Goal: Task Accomplishment & Management: Complete application form

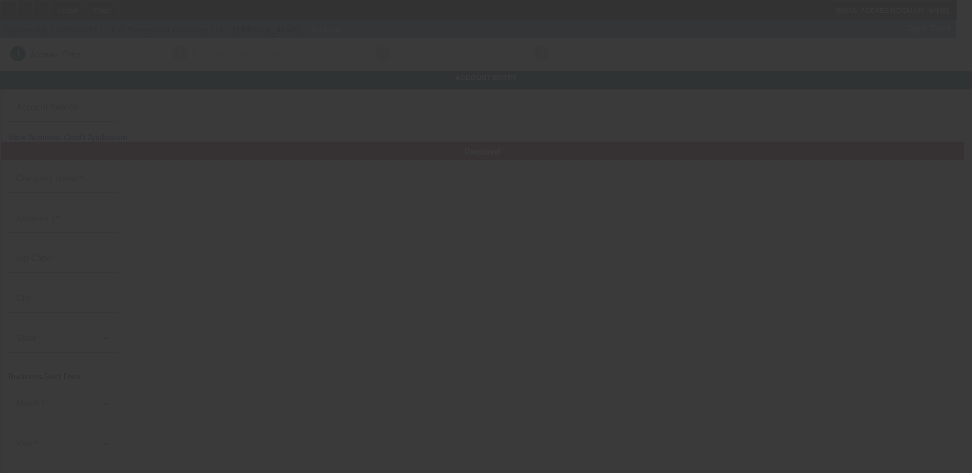
type input "I & C Towing and Recovery LLC"
type input "[PHONE_NUMBER]"
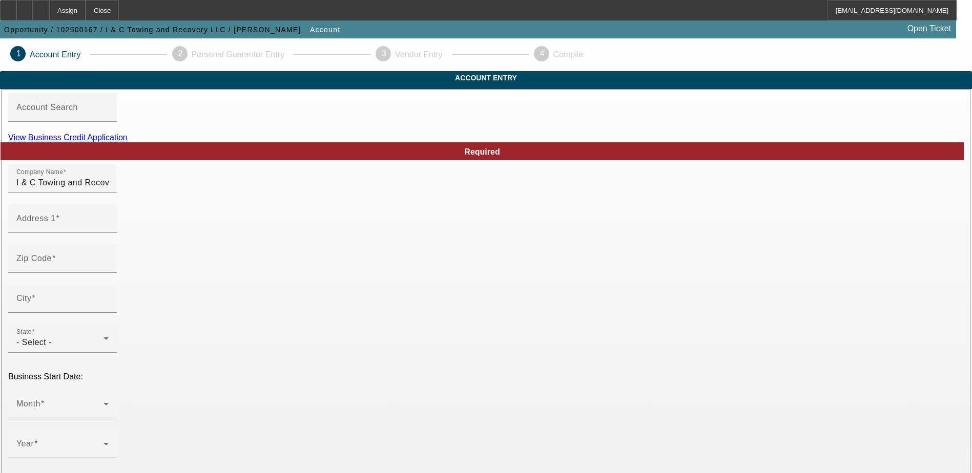
click at [128, 142] on link "View Business Credit Application" at bounding box center [67, 137] width 119 height 9
click at [109, 230] on div "Address 1" at bounding box center [62, 218] width 92 height 29
type input "[STREET_ADDRESS]"
click at [52, 263] on mat-label "Zip Code" at bounding box center [33, 258] width 35 height 9
click at [109, 269] on input "Zip Code" at bounding box center [62, 263] width 92 height 12
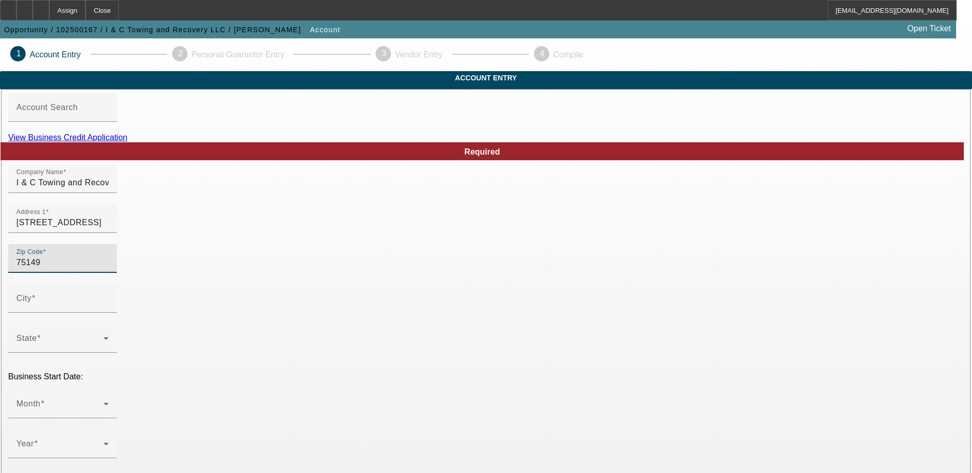
type input "75149"
type input "Mesquite"
type input "Dallas"
click at [453, 284] on div "Zip Code 75149" at bounding box center [485, 264] width 955 height 40
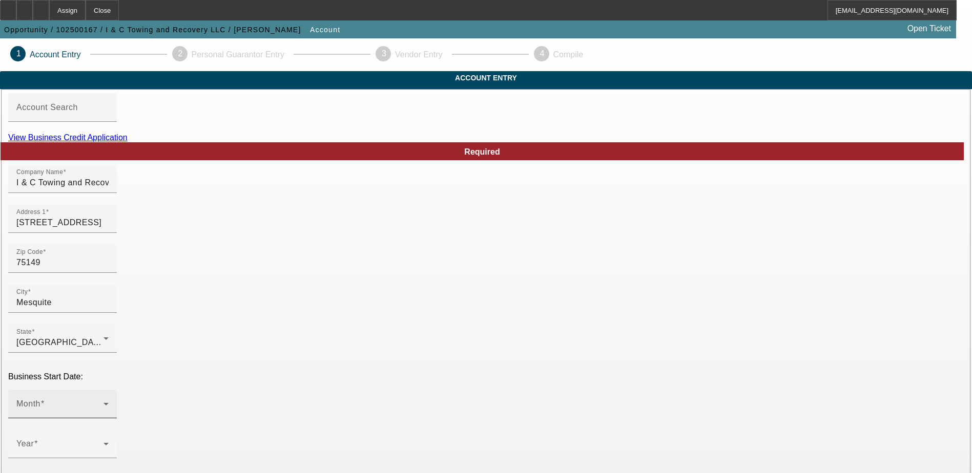
click at [109, 402] on div at bounding box center [62, 408] width 92 height 12
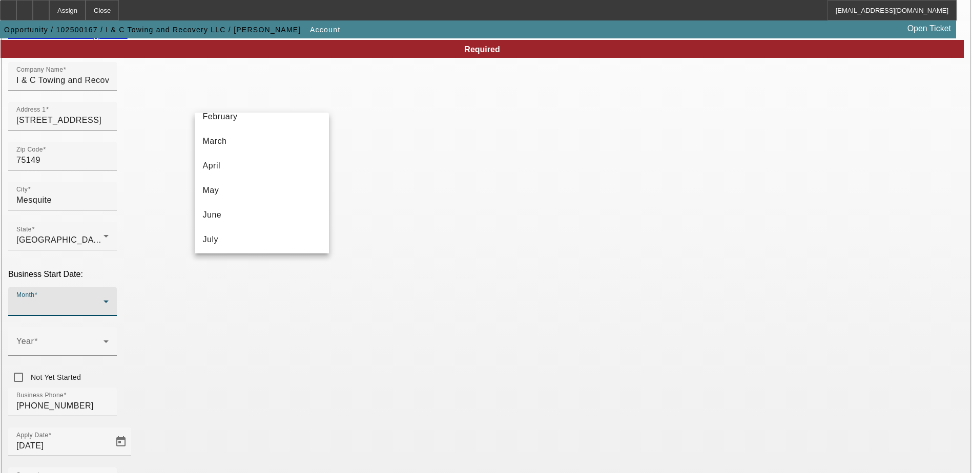
scroll to position [33, 0]
click at [254, 164] on mat-option "March" at bounding box center [262, 169] width 134 height 25
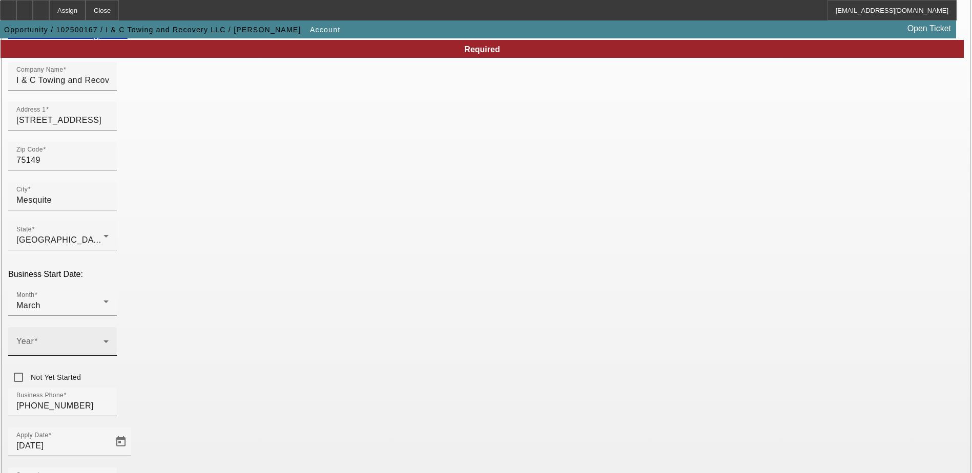
click at [109, 327] on div "Year" at bounding box center [62, 341] width 92 height 29
click at [372, 371] on mat-option "2025" at bounding box center [373, 373] width 59 height 25
click at [331, 388] on div "Business Phone (214) 952-7803" at bounding box center [485, 408] width 955 height 40
click at [109, 468] on div "Source - Select -" at bounding box center [62, 482] width 92 height 29
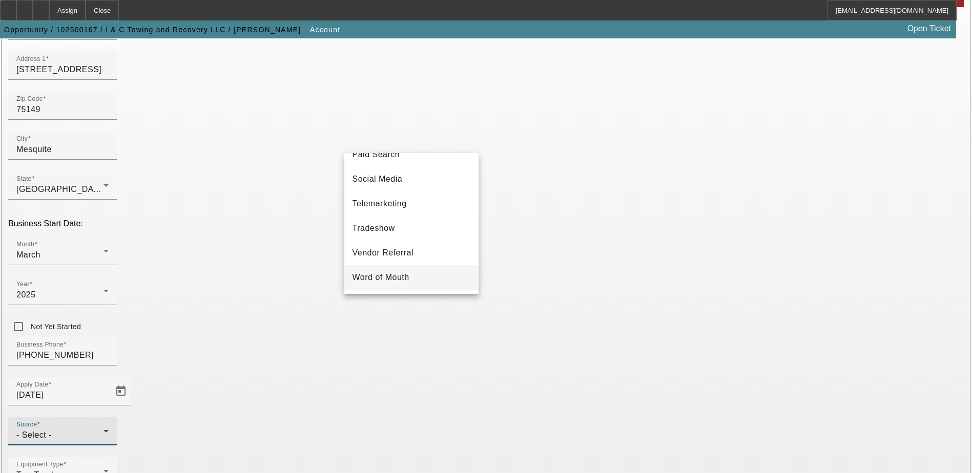
scroll to position [154, 0]
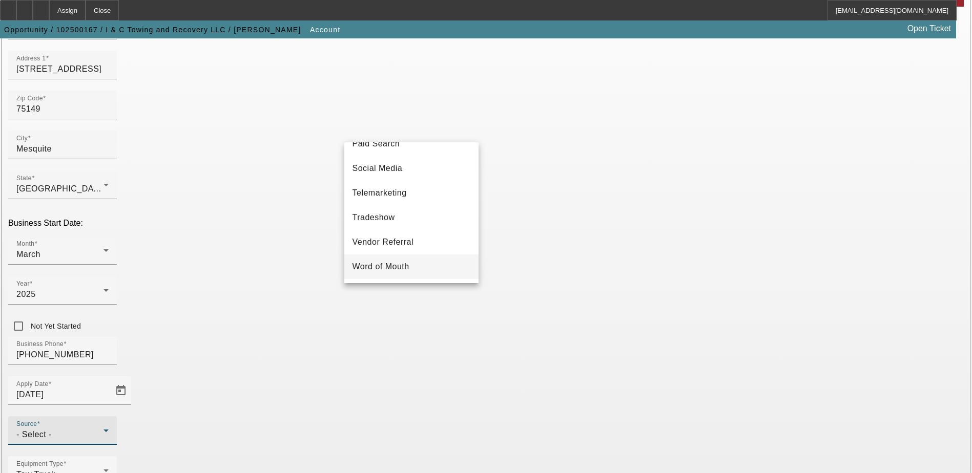
click at [406, 263] on span "Word of Mouth" at bounding box center [380, 267] width 57 height 12
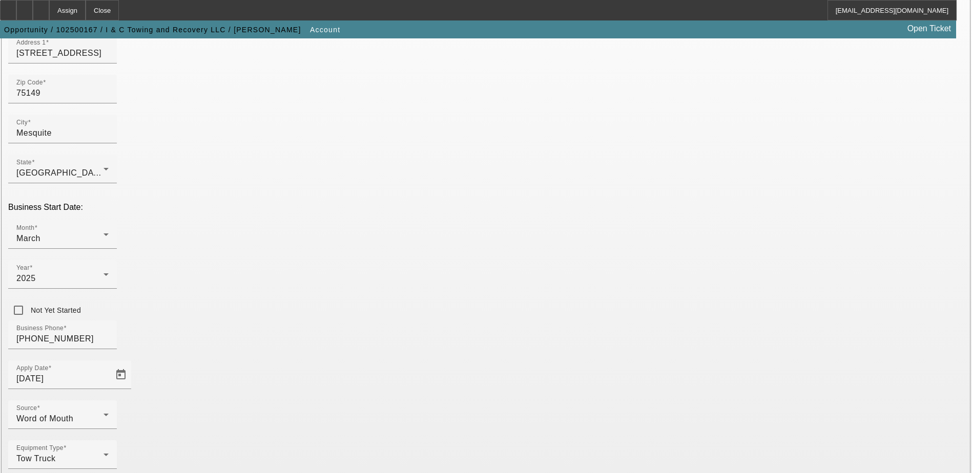
scroll to position [182, 0]
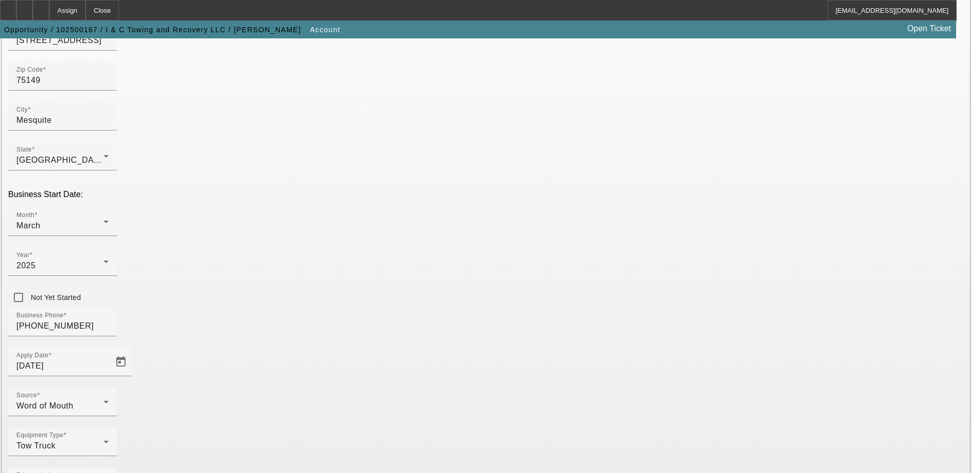
type input "334156644"
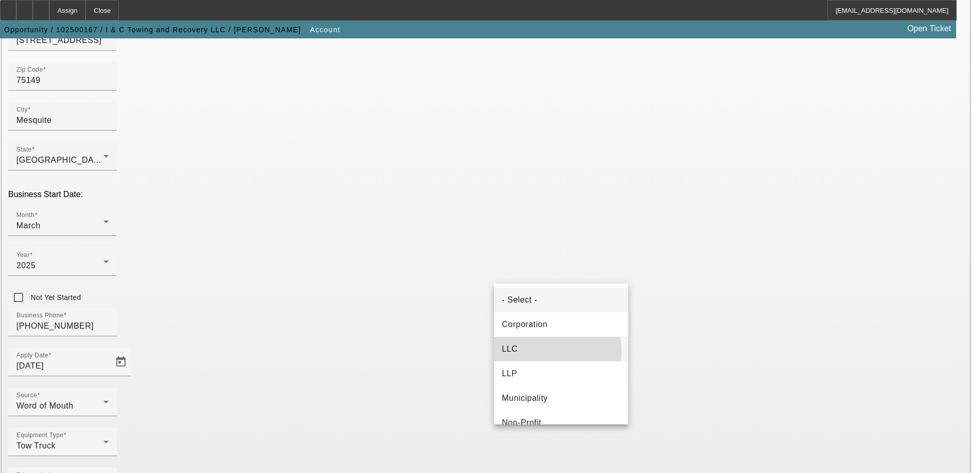
click at [543, 351] on mat-option "LLC" at bounding box center [561, 349] width 134 height 25
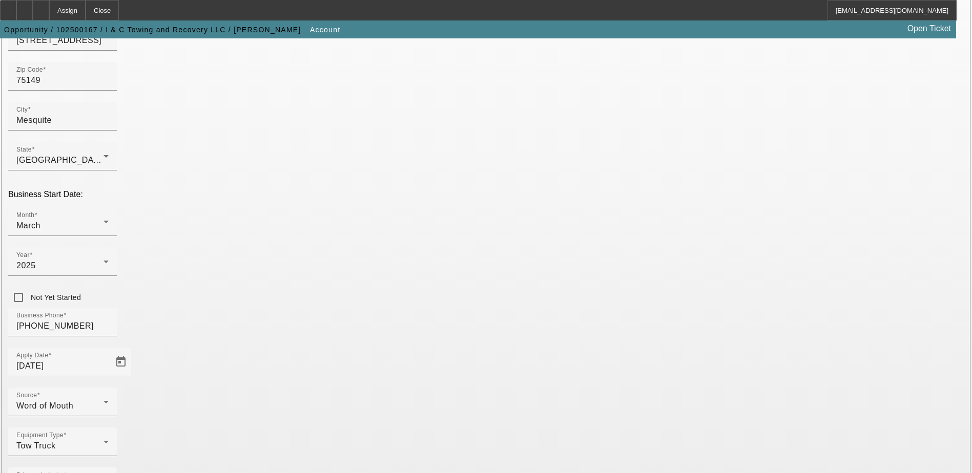
click at [484, 388] on div "Source Word of Mouth" at bounding box center [485, 408] width 955 height 40
click at [483, 142] on div "State TX" at bounding box center [485, 162] width 955 height 40
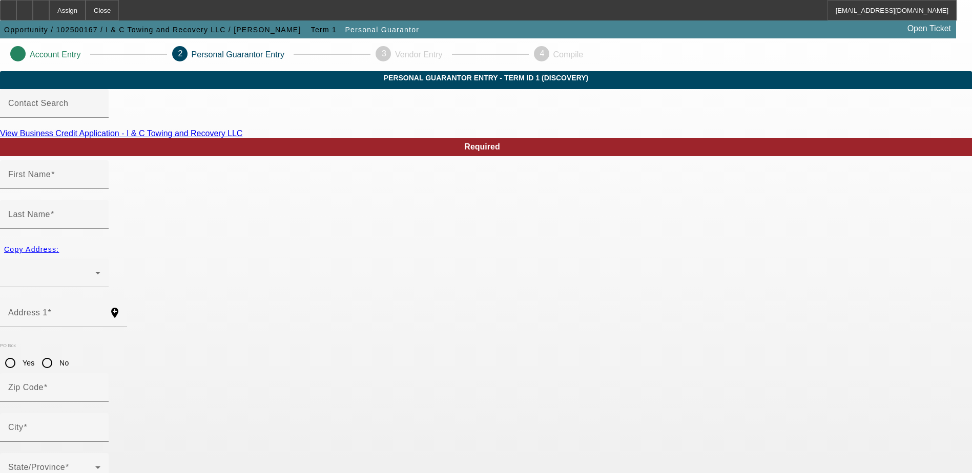
type input "Joshua"
type input "Smith"
radio input "true"
type input "[PHONE_NUMBER]"
type input "632-52-7851"
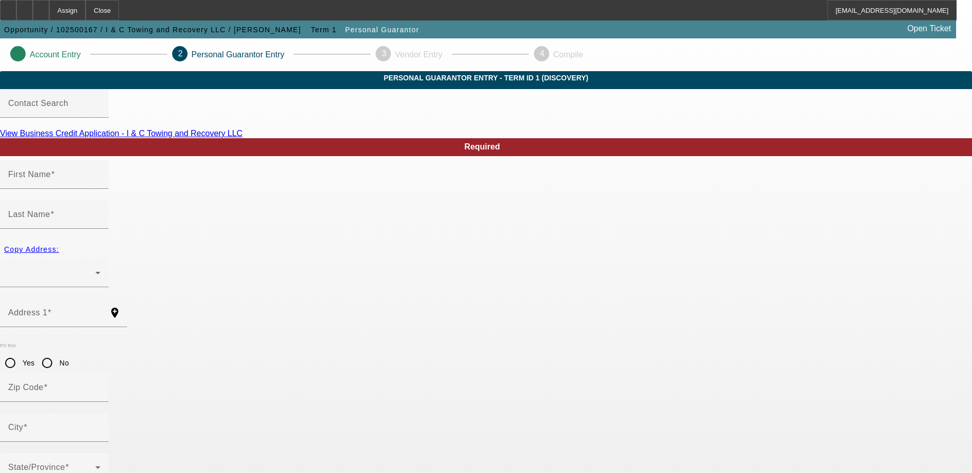
type input "joshinc25@icloud.com"
type input "[PHONE_NUMBER]"
click at [95, 267] on div at bounding box center [51, 273] width 87 height 12
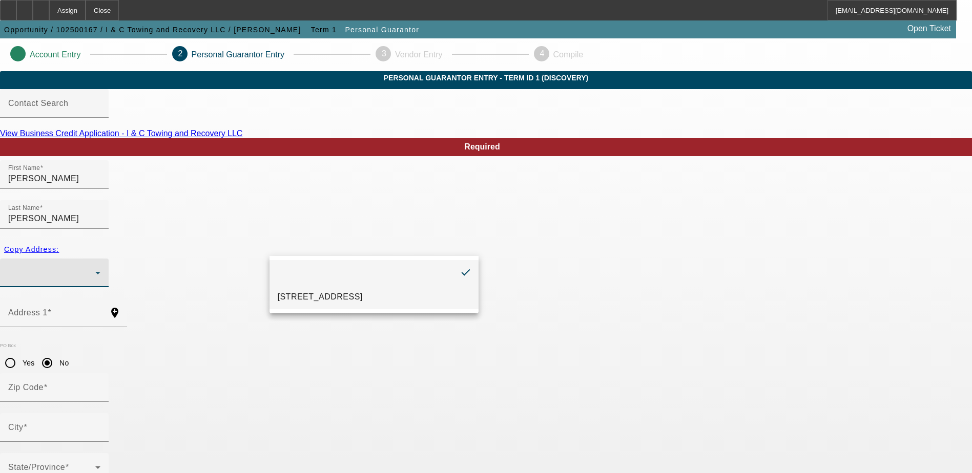
click at [363, 295] on span "1422 Smokehouse Lane Mesquite, TX 75149" at bounding box center [320, 297] width 85 height 12
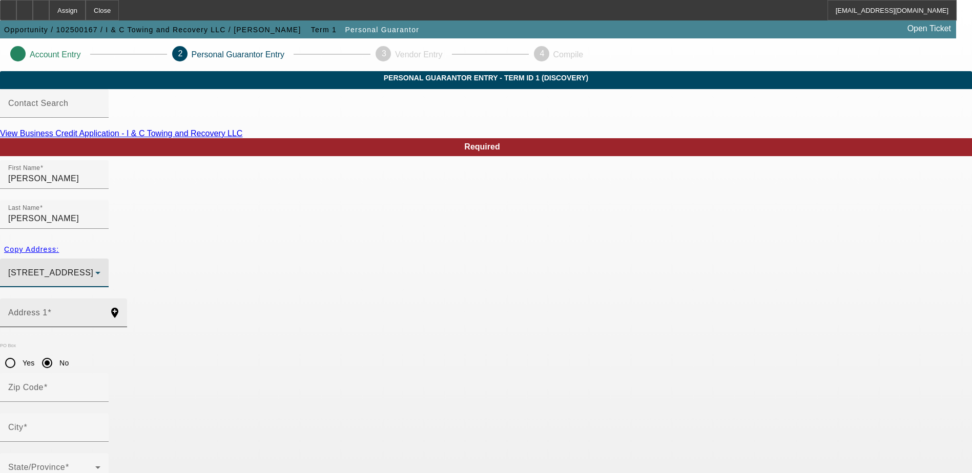
click at [100, 299] on div "Address 1" at bounding box center [54, 313] width 92 height 29
click at [59, 245] on span "Copy Address:" at bounding box center [31, 249] width 55 height 8
type input "[STREET_ADDRESS]"
radio input "false"
type input "75149"
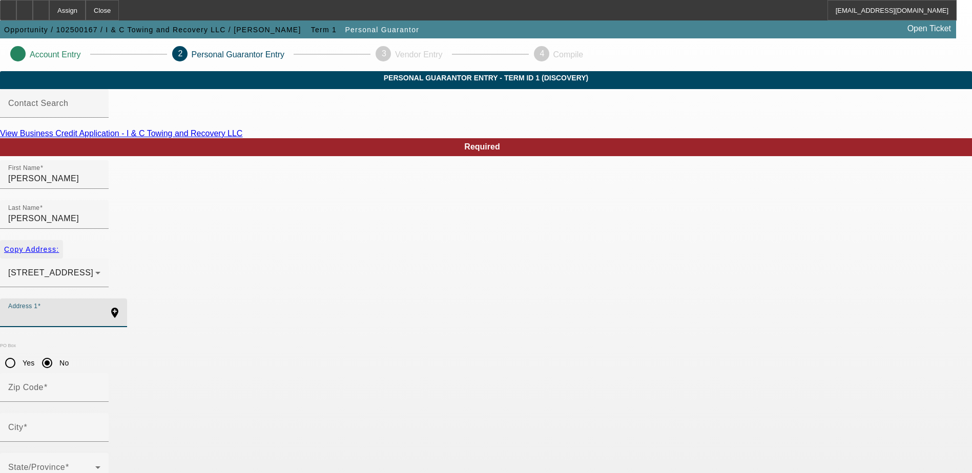
type input "Mesquite"
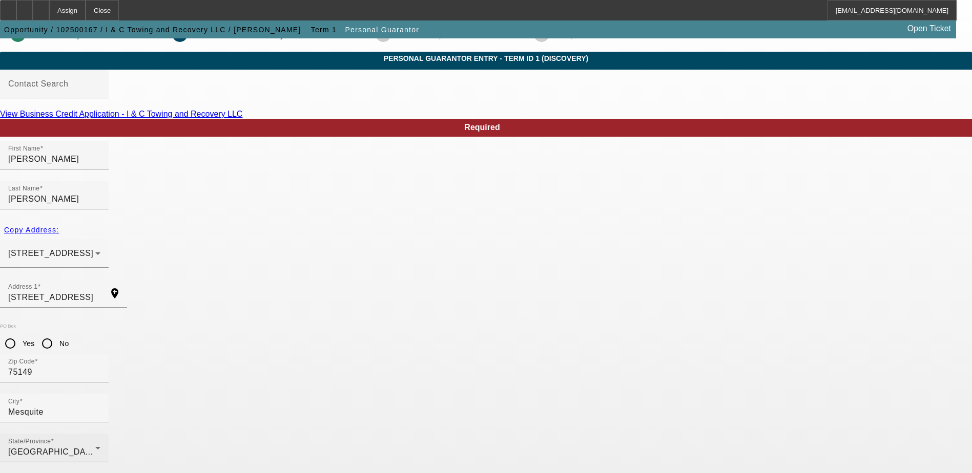
scroll to position [28, 0]
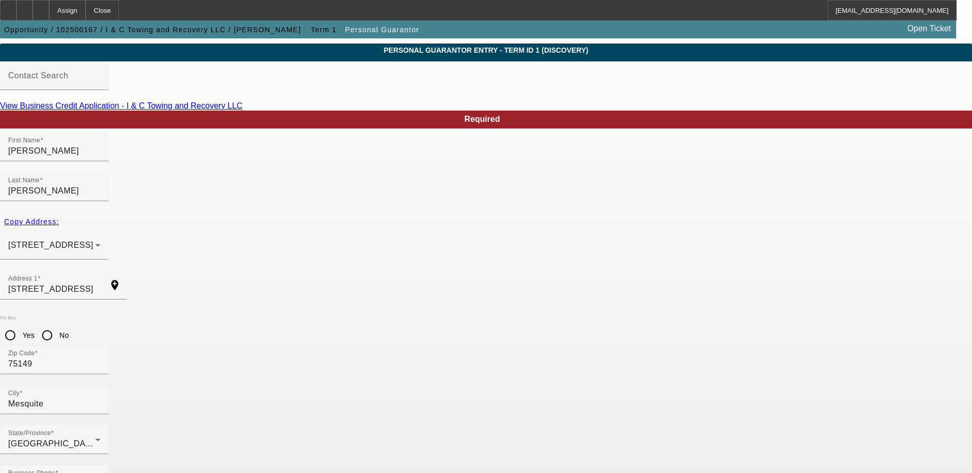
type input "100"
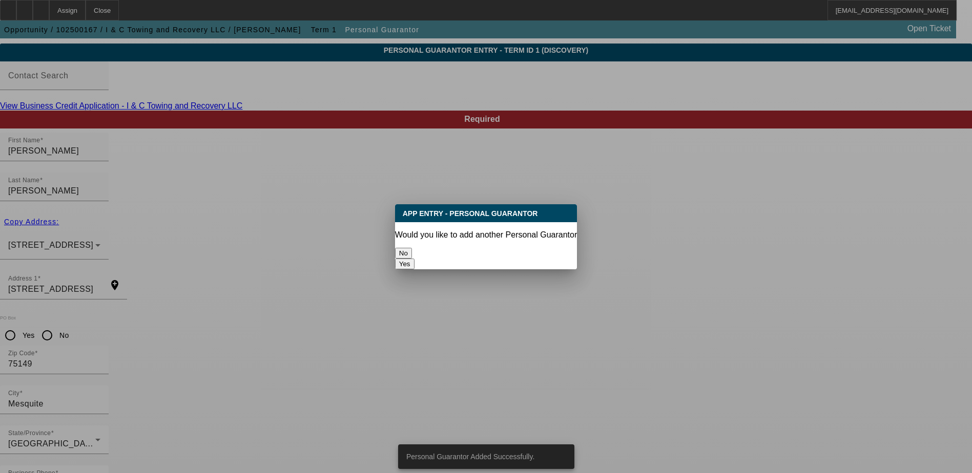
scroll to position [0, 0]
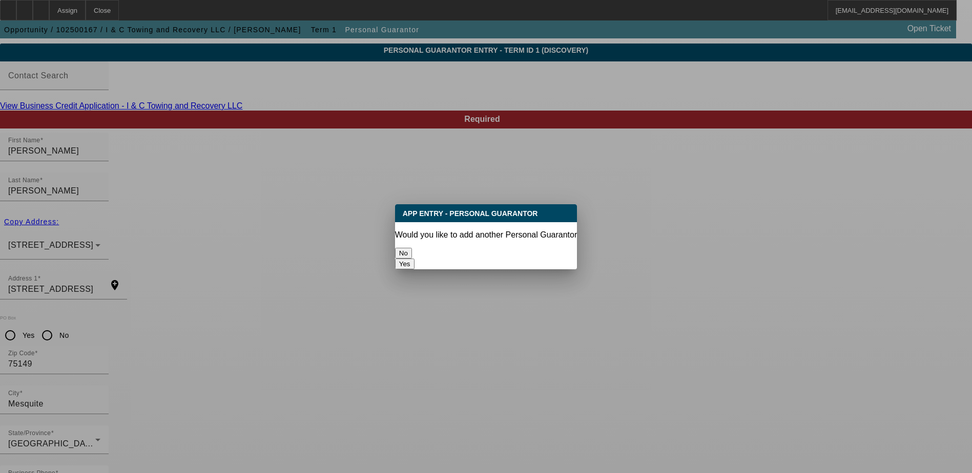
click at [412, 248] on button "No" at bounding box center [403, 253] width 17 height 11
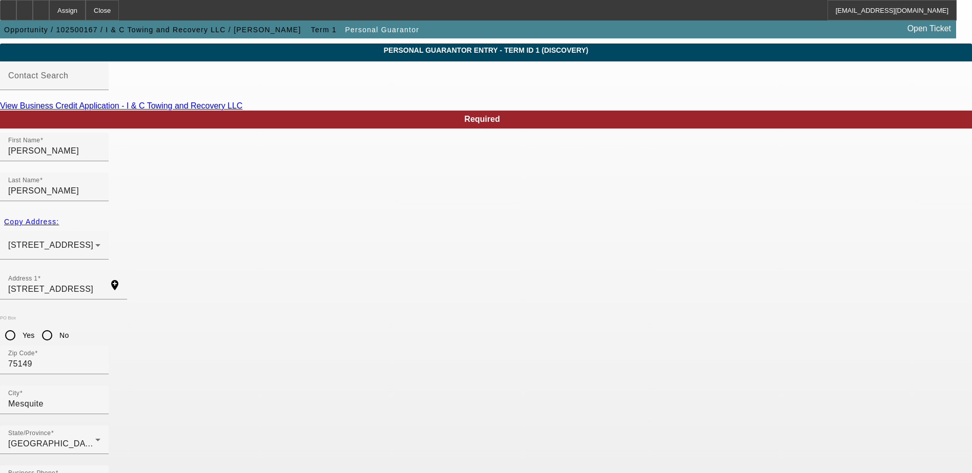
scroll to position [28, 0]
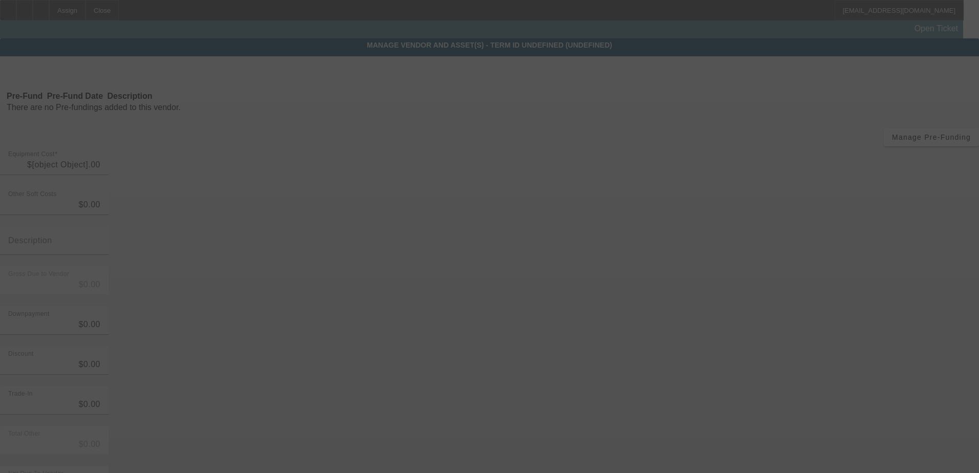
type input "$90,000.00"
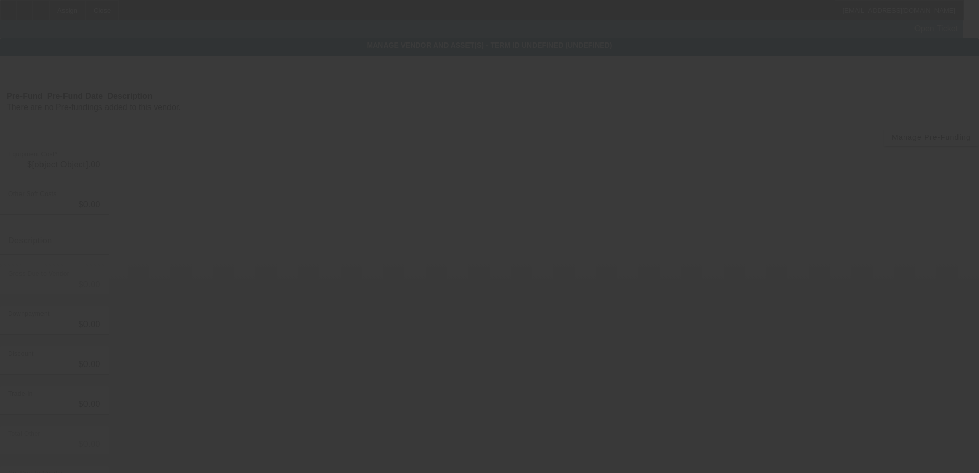
type input "$90,000.00"
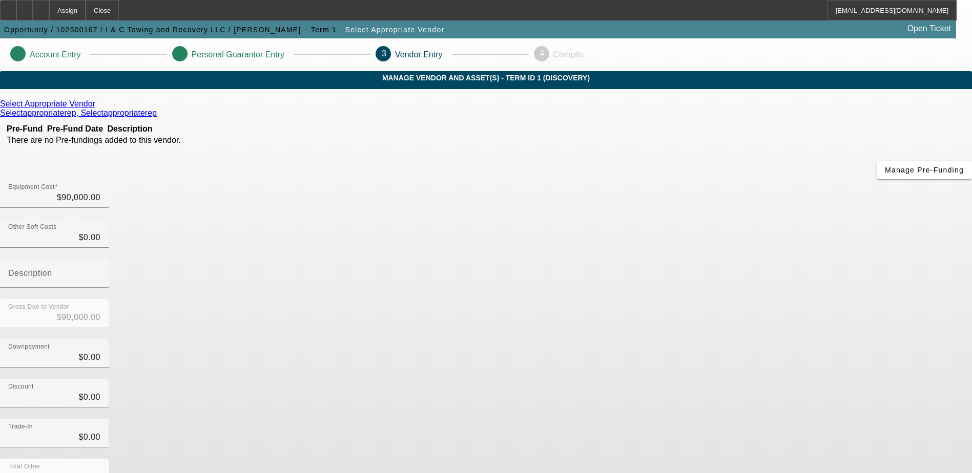
click at [98, 108] on icon at bounding box center [98, 103] width 0 height 9
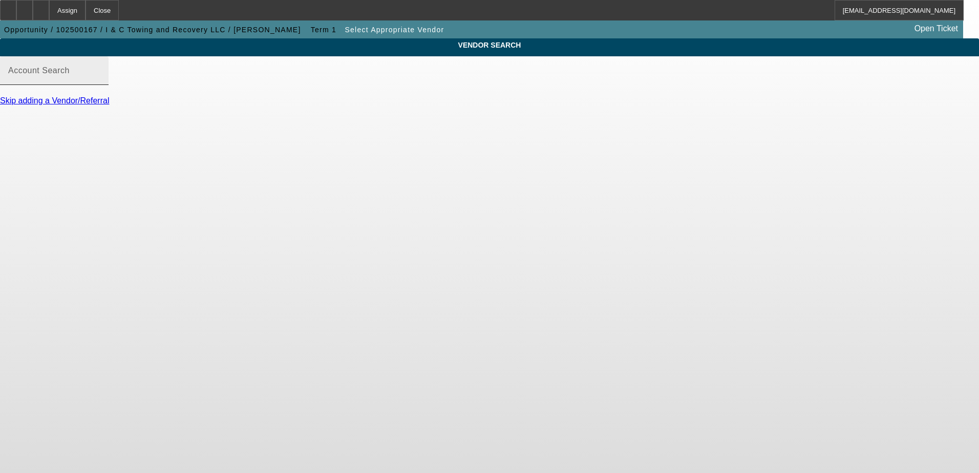
click at [70, 75] on mat-label "Account Search" at bounding box center [38, 70] width 61 height 9
click at [100, 78] on input "Account Search" at bounding box center [54, 75] width 92 height 12
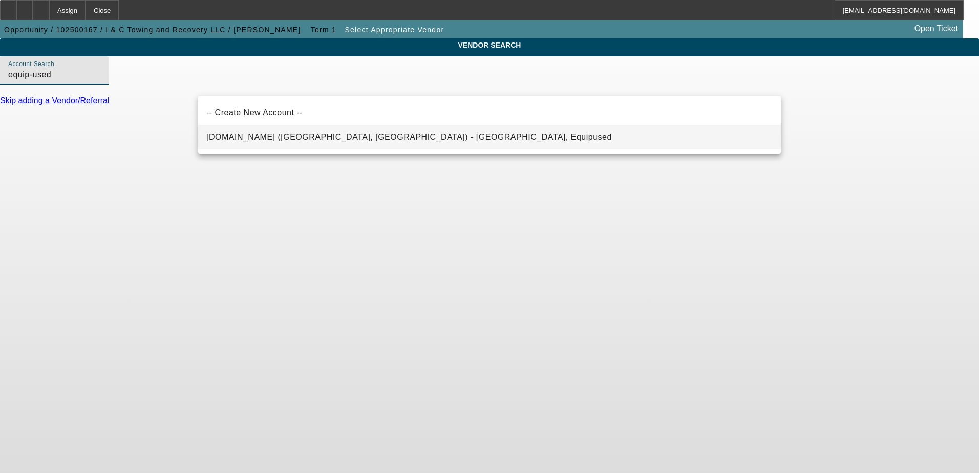
click at [391, 140] on mat-option "Equip-Used.com (Northbrook, IL) - Equipused, Equipused" at bounding box center [489, 137] width 583 height 25
type input "Equip-Used.com (Northbrook, IL) - Equipused, Equipused"
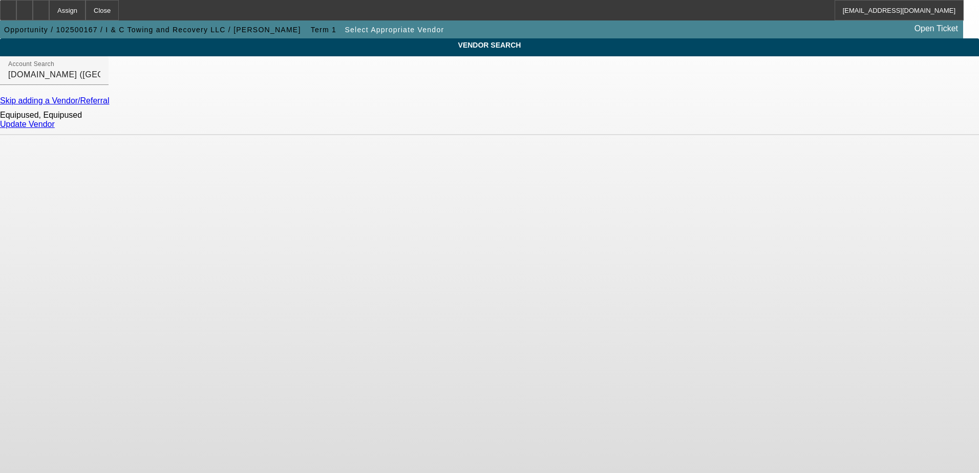
click at [55, 129] on link "Update Vendor" at bounding box center [27, 124] width 55 height 9
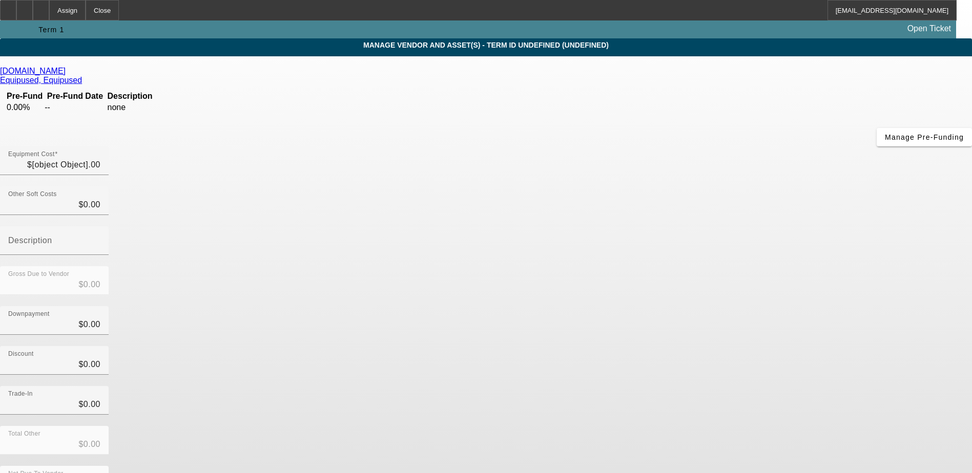
type input "$90,000.00"
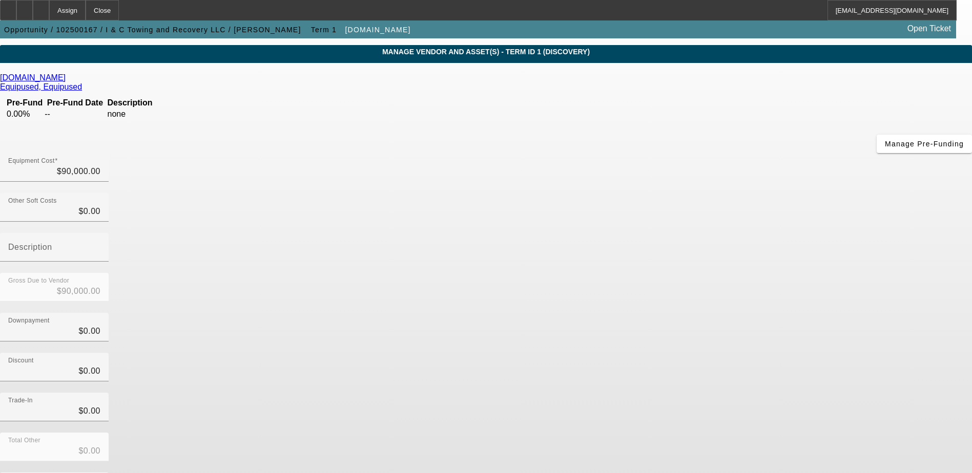
scroll to position [46, 0]
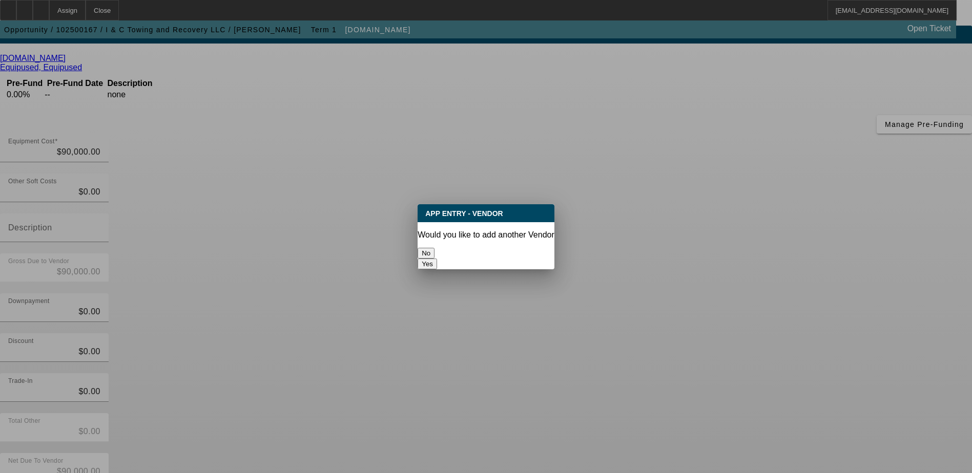
click at [434, 248] on button "No" at bounding box center [425, 253] width 17 height 11
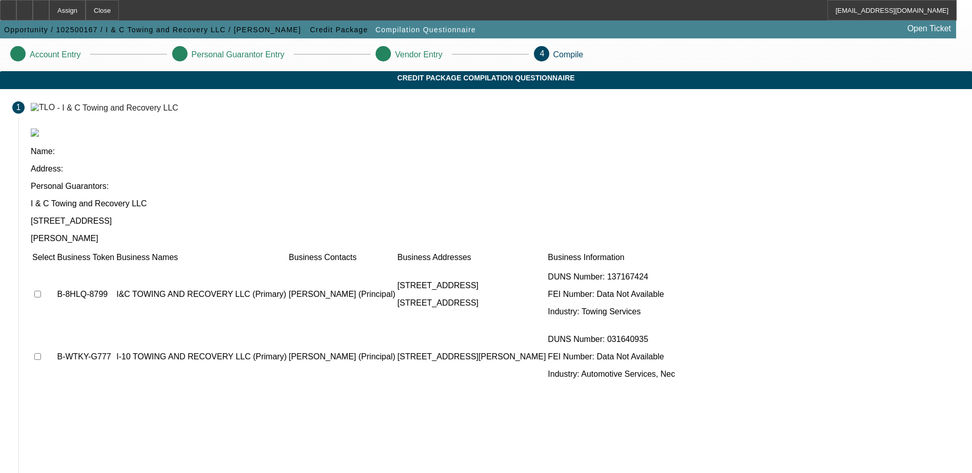
click at [41, 291] on input "checkbox" at bounding box center [37, 294] width 7 height 7
checkbox input "true"
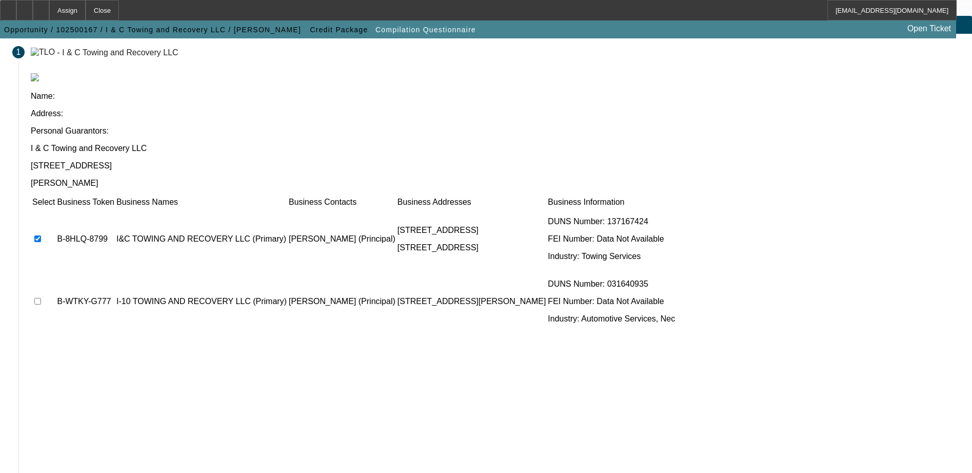
scroll to position [56, 0]
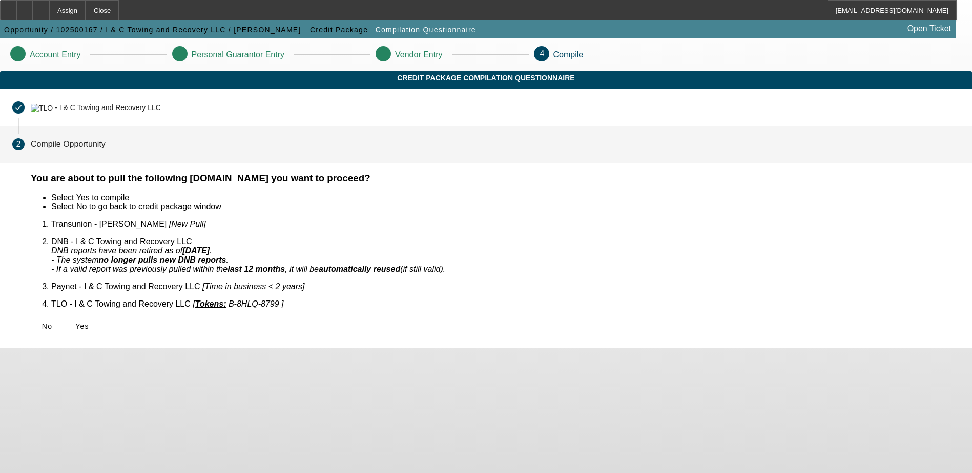
scroll to position [0, 0]
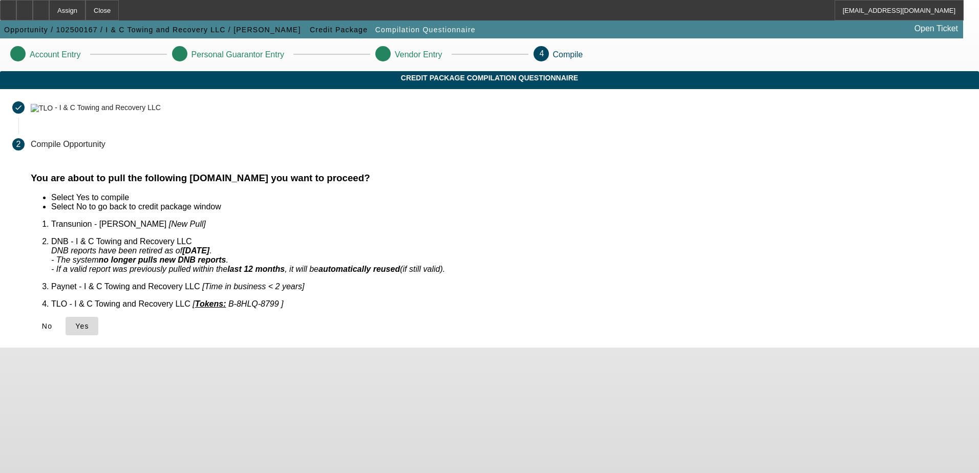
click at [75, 322] on icon at bounding box center [75, 326] width 0 height 8
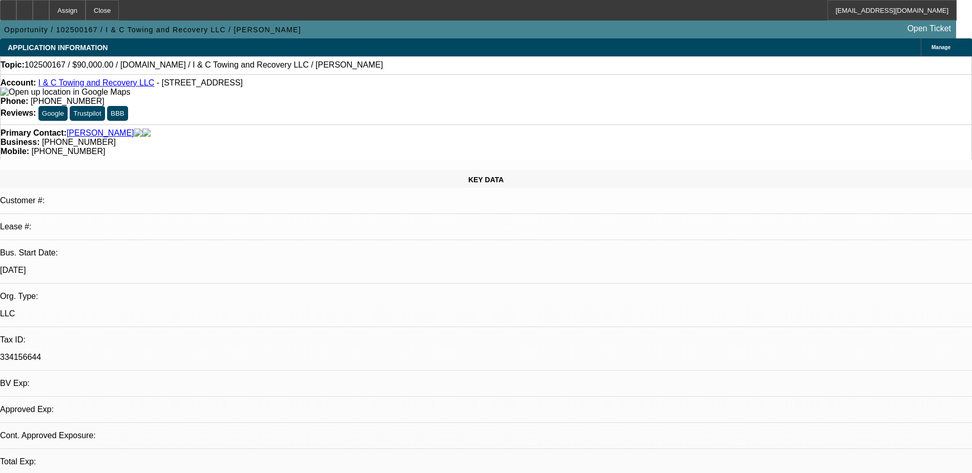
select select "0"
select select "2"
select select "0.1"
select select "1"
select select "2"
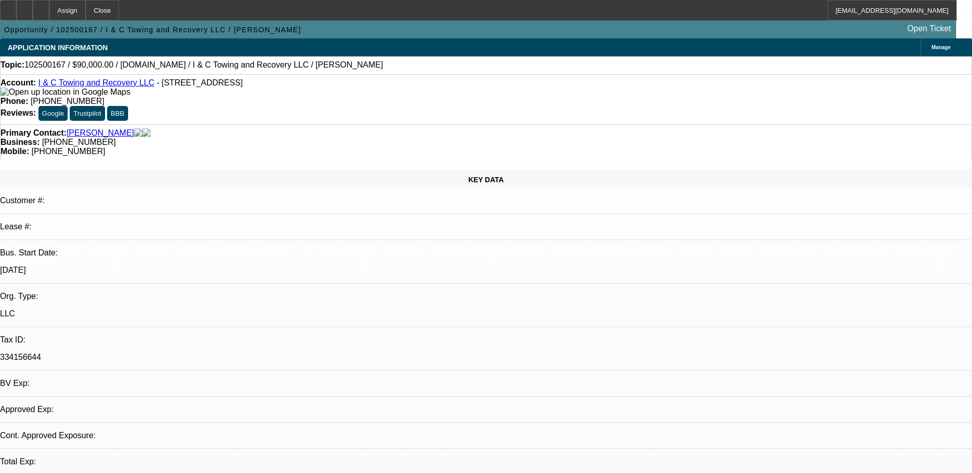
select select "4"
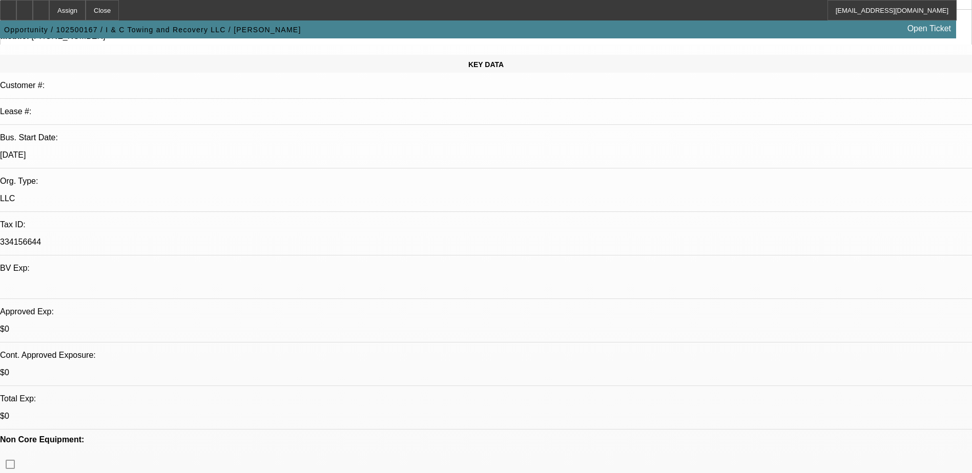
scroll to position [102, 0]
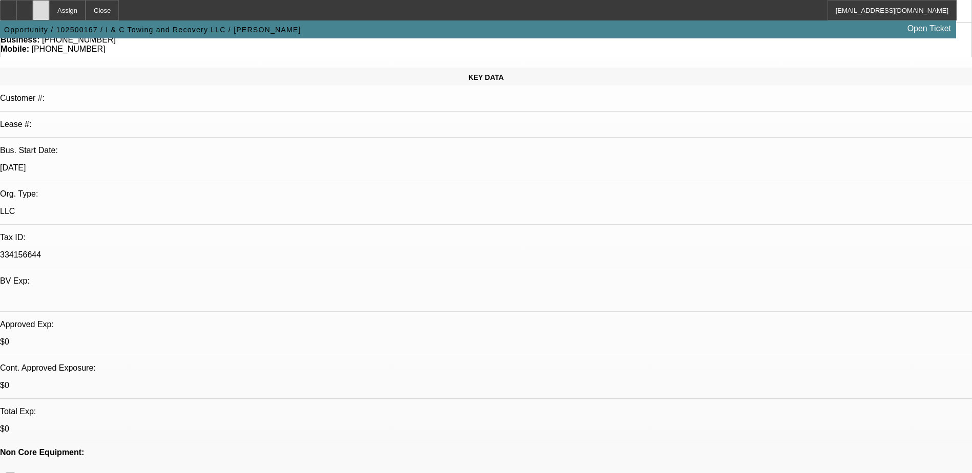
click at [41, 7] on icon at bounding box center [41, 7] width 0 height 0
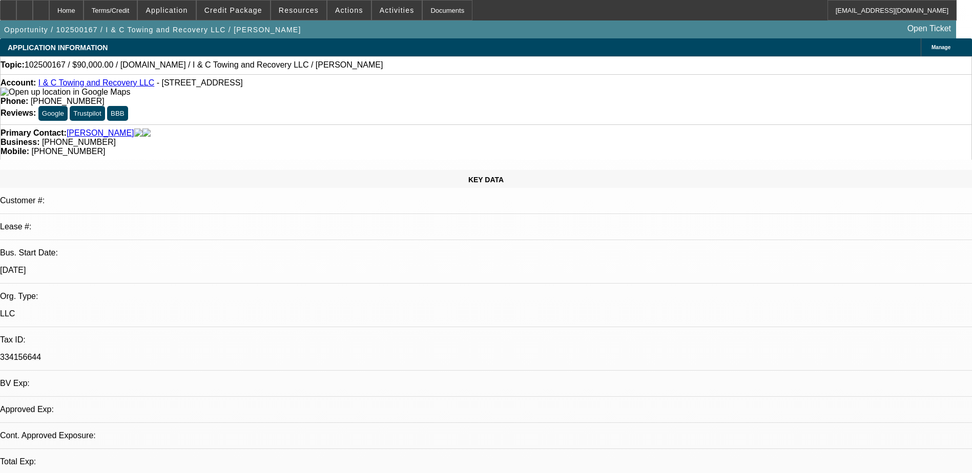
select select "0"
select select "2"
select select "0.1"
select select "1"
select select "2"
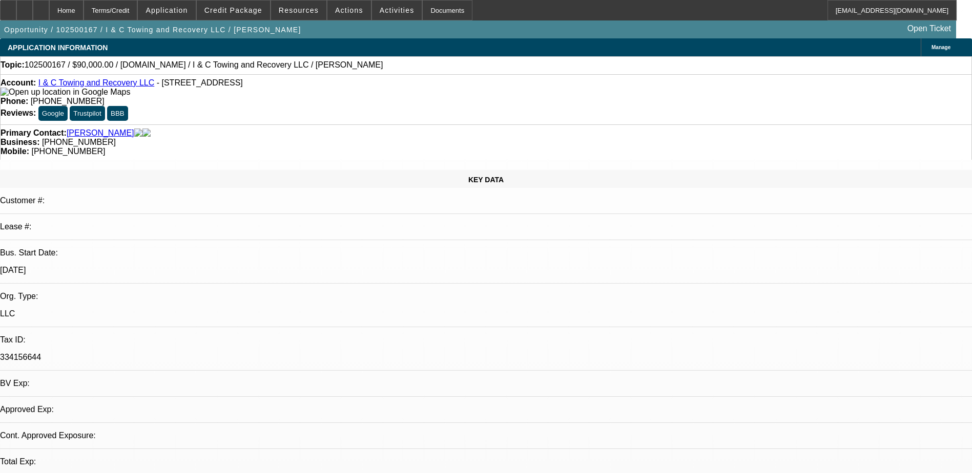
select select "4"
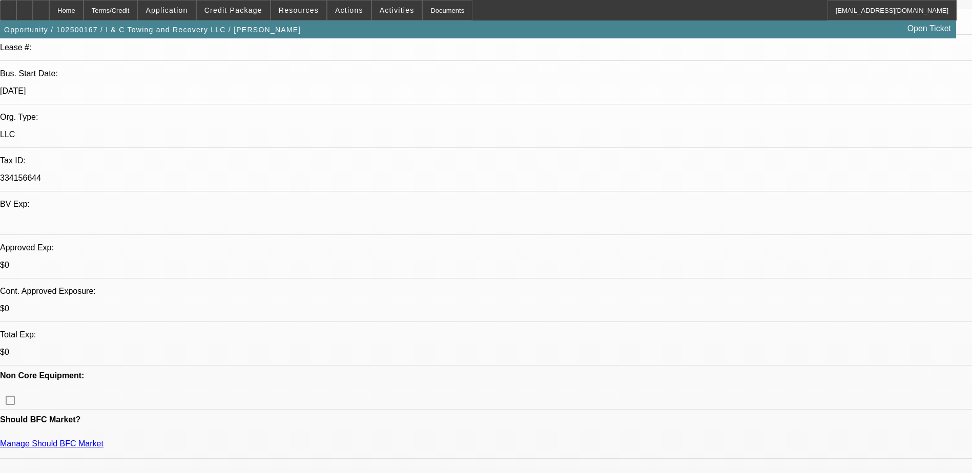
scroll to position [205, 0]
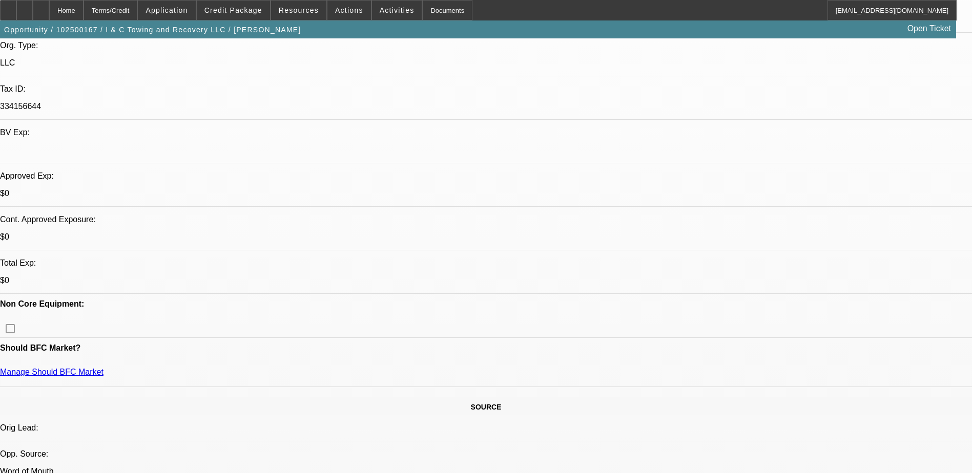
scroll to position [256, 0]
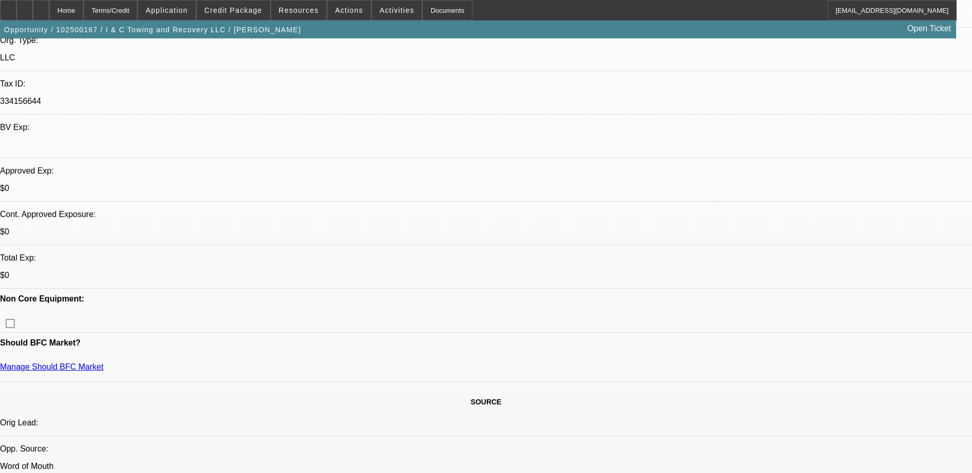
click at [41, 7] on icon at bounding box center [41, 7] width 0 height 0
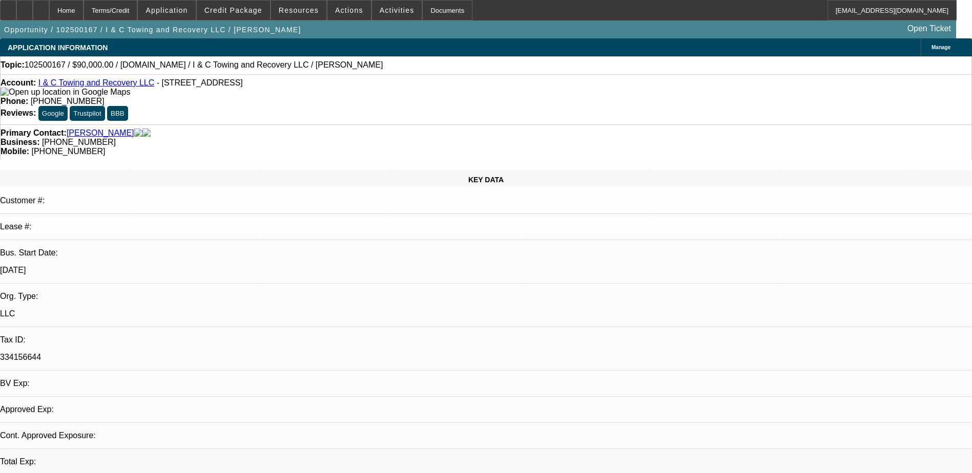
select select "0"
select select "2"
select select "0.1"
select select "1"
select select "2"
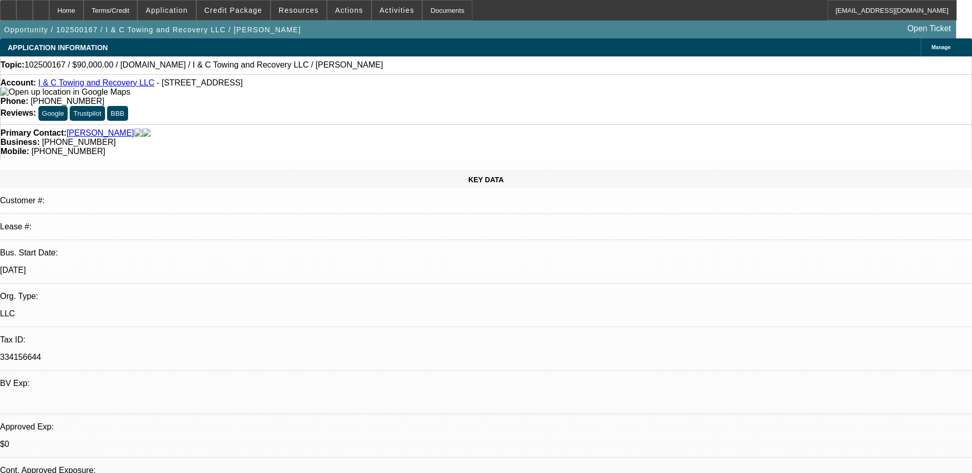
select select "4"
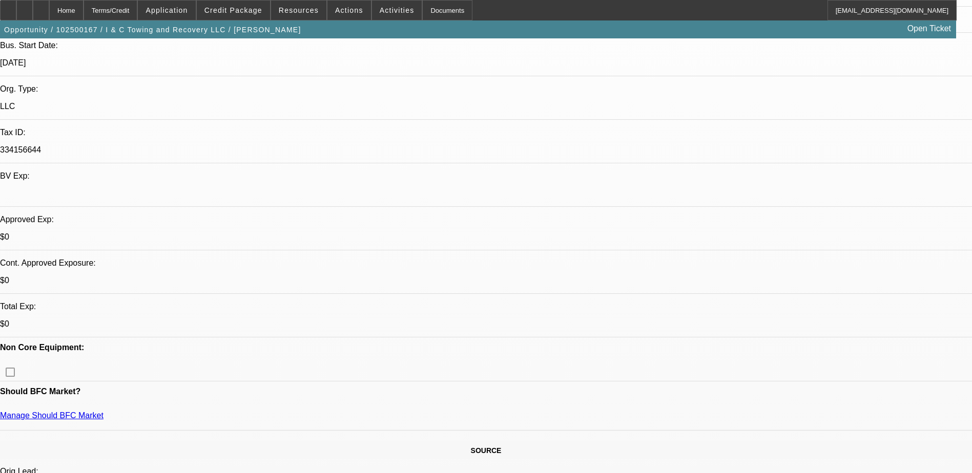
scroll to position [205, 0]
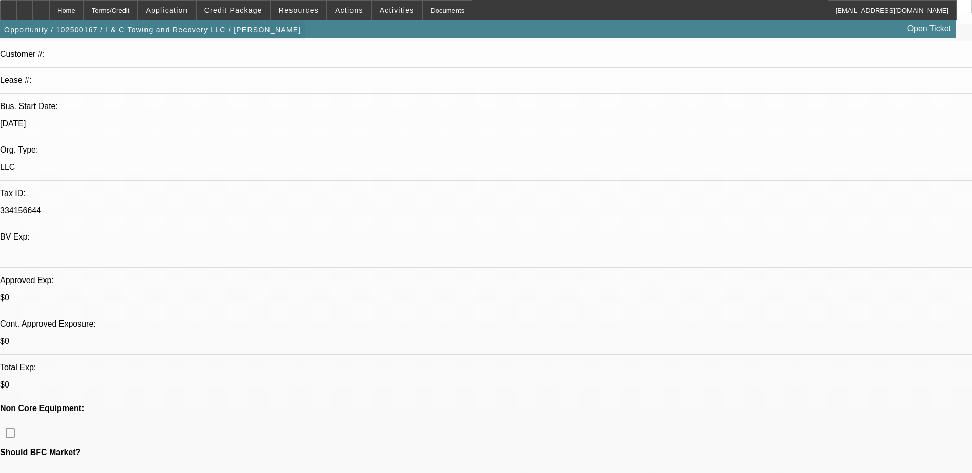
scroll to position [51, 0]
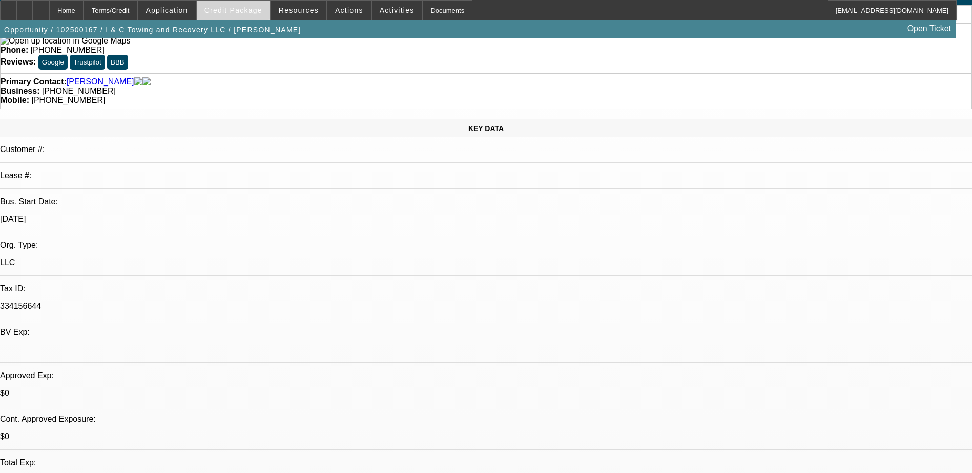
click at [238, 13] on span "Credit Package" at bounding box center [233, 10] width 58 height 8
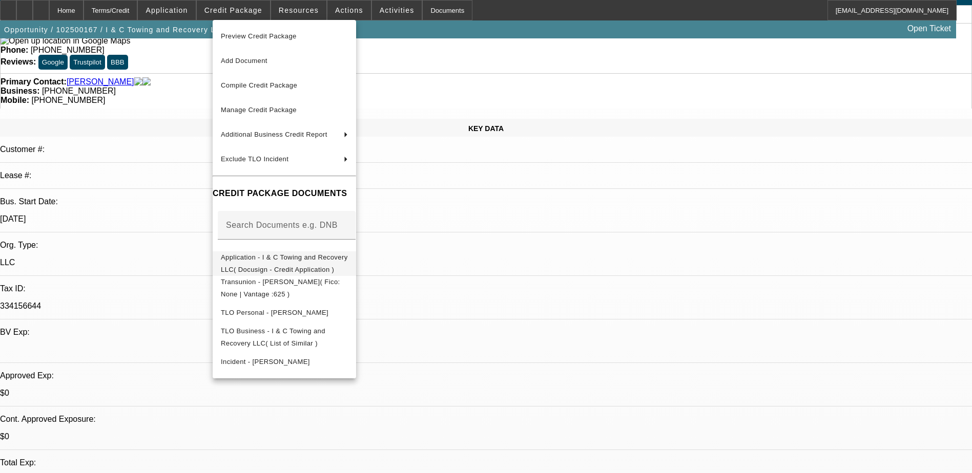
click at [305, 258] on span "Application - I & C Towing and Recovery LLC( Docusign - Credit Application )" at bounding box center [284, 264] width 127 height 20
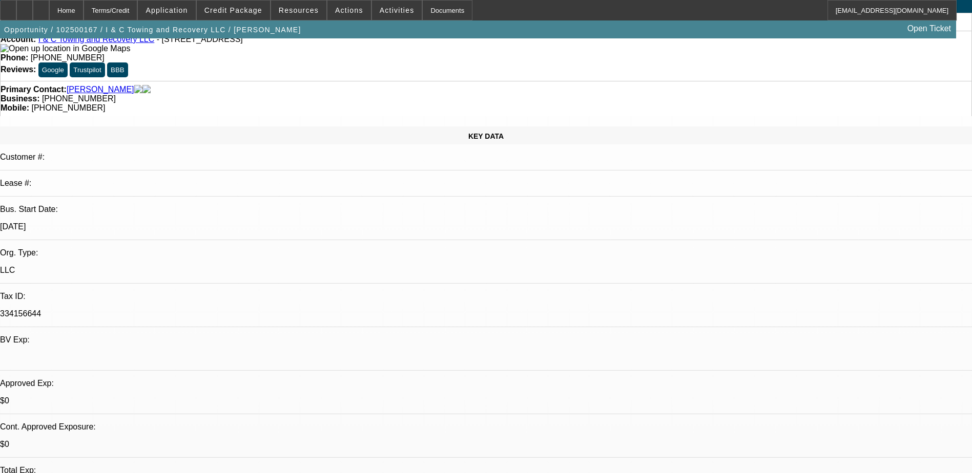
scroll to position [0, 0]
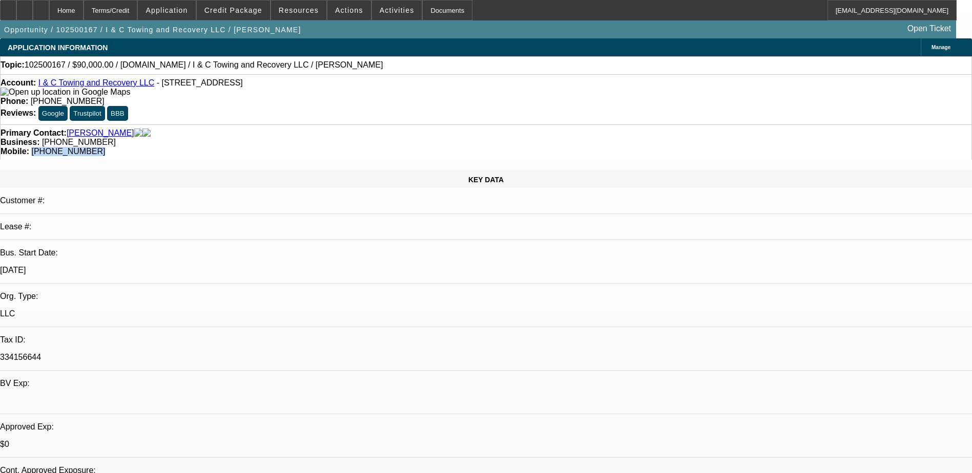
drag, startPoint x: 514, startPoint y: 112, endPoint x: 564, endPoint y: 112, distance: 50.7
click at [564, 147] on div "Mobile: [PHONE_NUMBER]" at bounding box center [486, 151] width 971 height 9
drag, startPoint x: 564, startPoint y: 112, endPoint x: 639, endPoint y: 121, distance: 75.4
click at [636, 124] on div "Primary Contact: [PERSON_NAME] Business: [PHONE_NUMBER] Mobile: [PHONE_NUMBER]" at bounding box center [486, 141] width 972 height 35
click at [33, 7] on div at bounding box center [24, 10] width 16 height 20
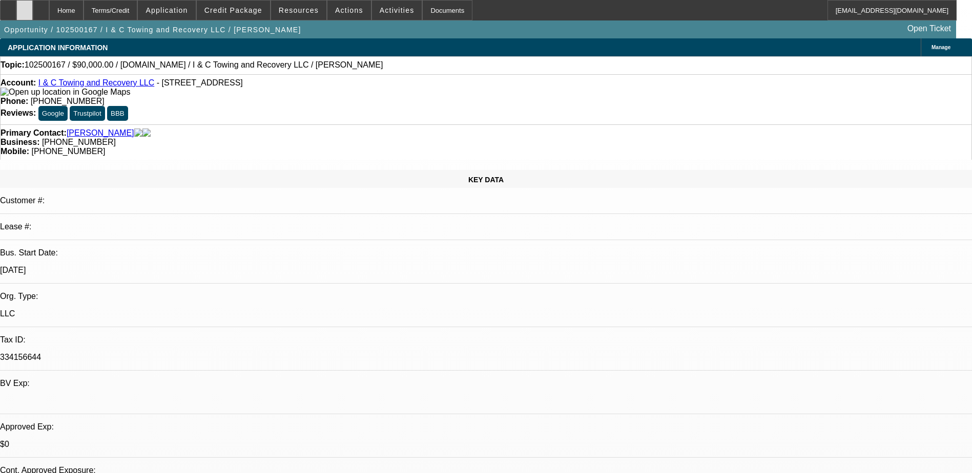
click at [25, 7] on icon at bounding box center [25, 7] width 0 height 0
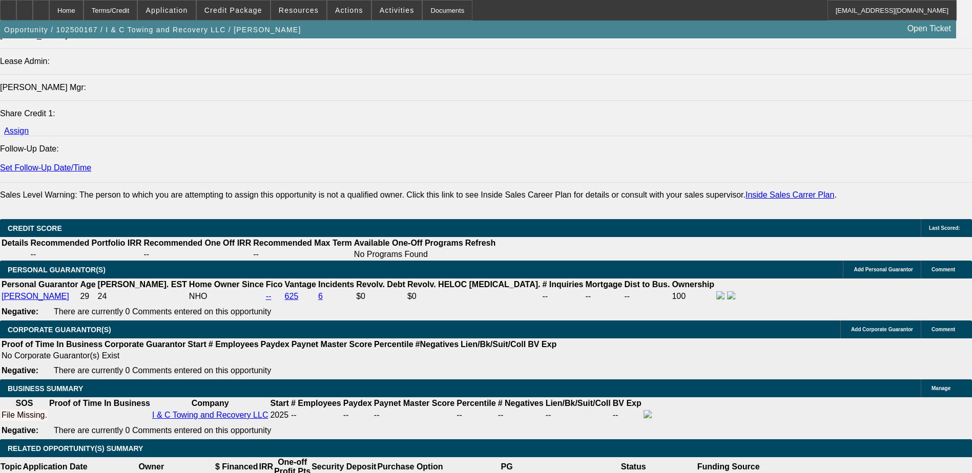
scroll to position [1332, 0]
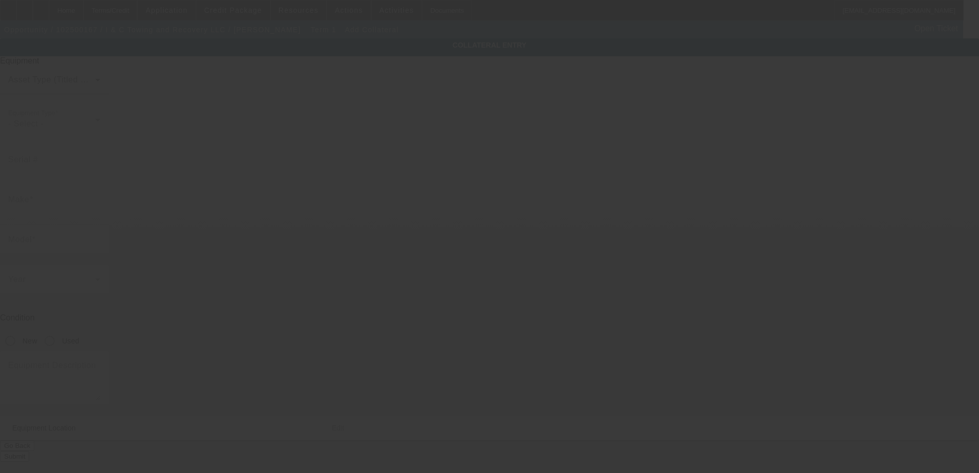
type input "[STREET_ADDRESS]"
type input "Mesquite"
type input "75149"
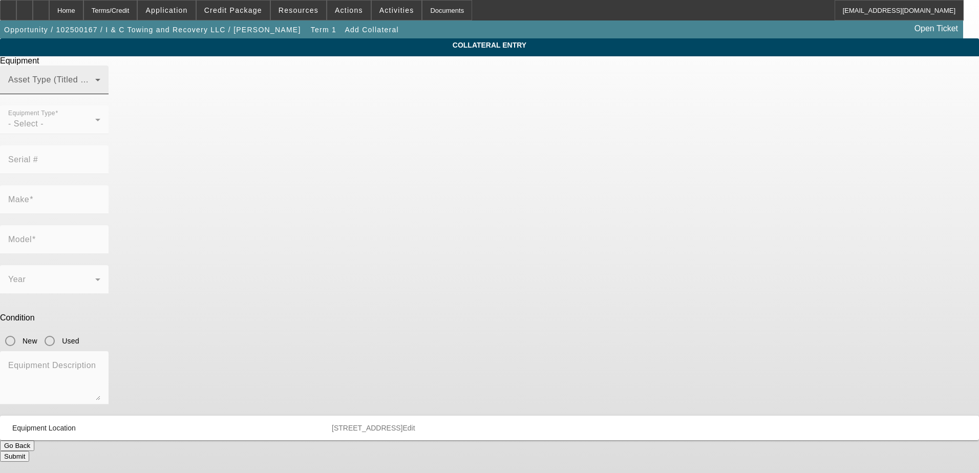
click at [95, 90] on span at bounding box center [51, 84] width 87 height 12
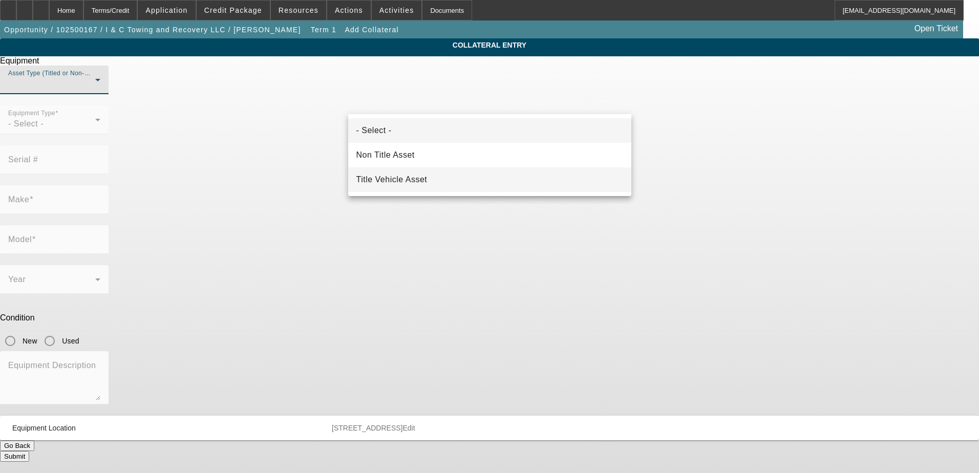
click at [425, 177] on span "Title Vehicle Asset" at bounding box center [392, 180] width 71 height 12
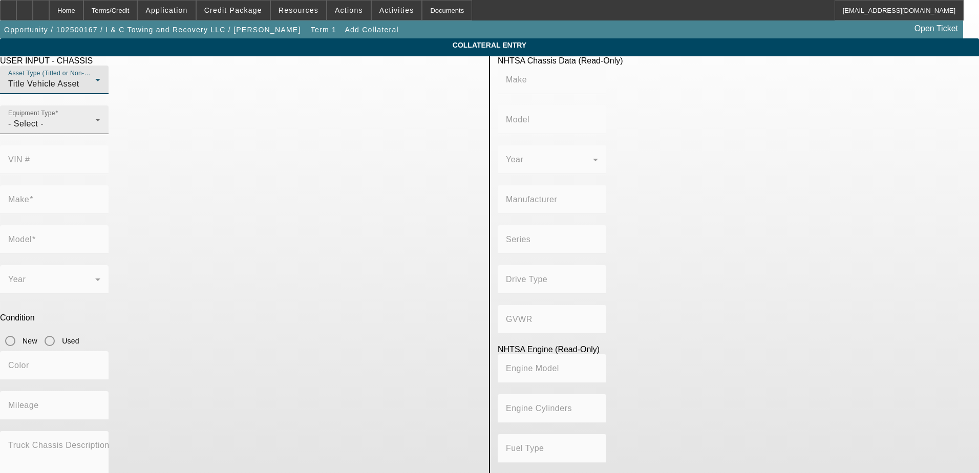
click at [95, 130] on div "- Select -" at bounding box center [51, 124] width 87 height 12
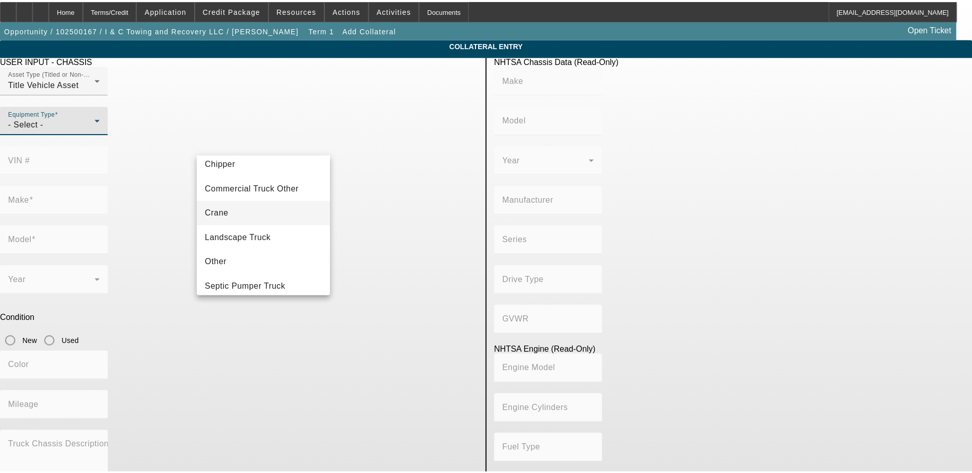
scroll to position [113, 0]
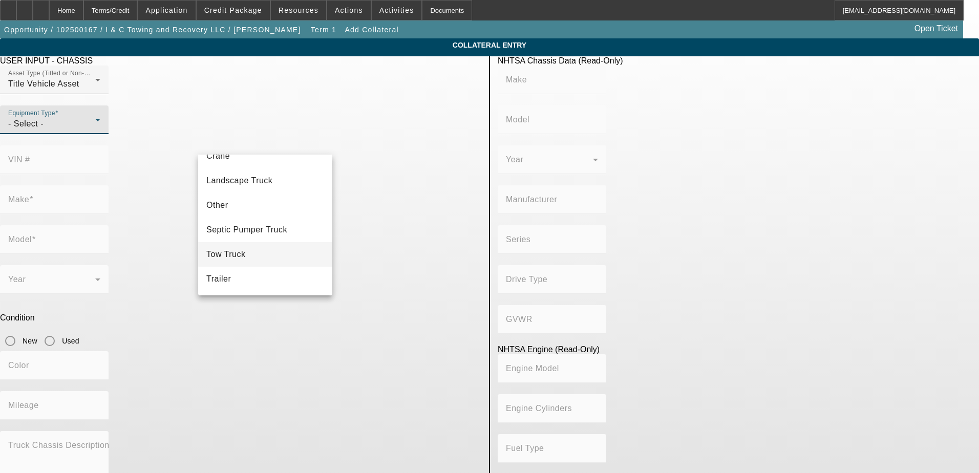
click at [257, 251] on mat-option "Tow Truck" at bounding box center [265, 254] width 134 height 25
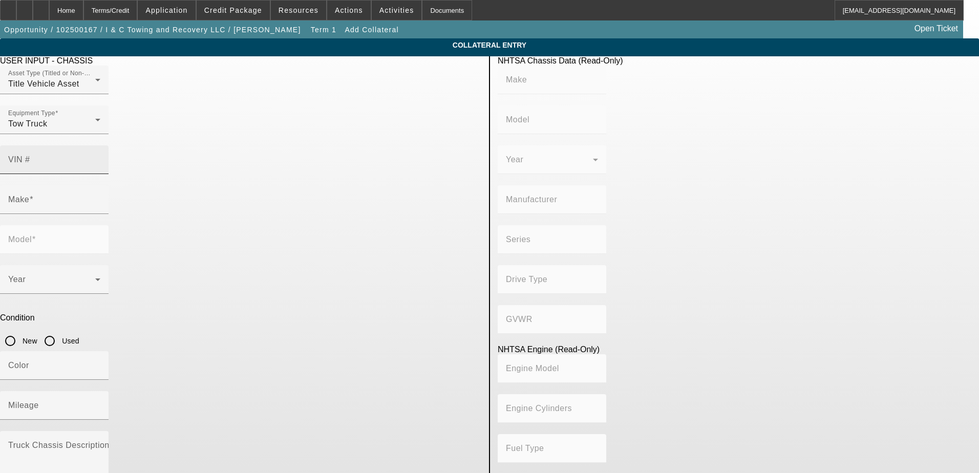
click at [100, 145] on div "VIN #" at bounding box center [54, 159] width 92 height 29
type input "3c7wrkal3hg731441"
type input "RAM"
type input "4500"
type input "CHRYSLER DE [GEOGRAPHIC_DATA] [GEOGRAPHIC_DATA]"
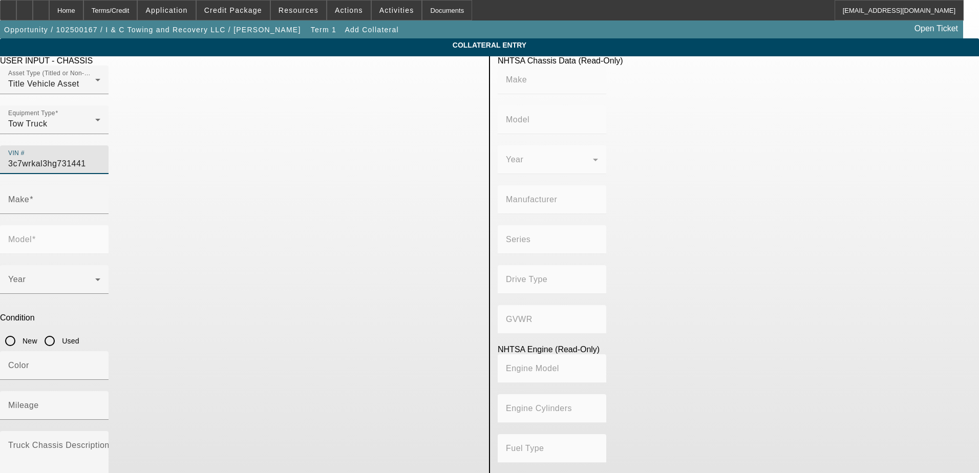
type input "DP"
type input "4x2"
type input "Class 4: 14,001 - 16,000 lb (6,350 - 7,258 kg)"
type input "6"
type input "Diesel"
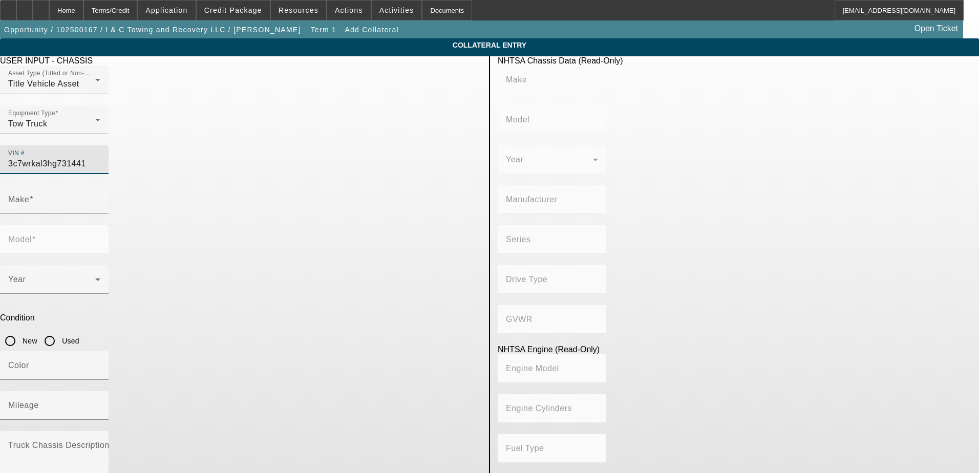
type input "408.85908543470"
type input "6.7"
type input "RAM"
type input "4500"
type input "[US_VEHICLE_IDENTIFICATION_NUMBER]"
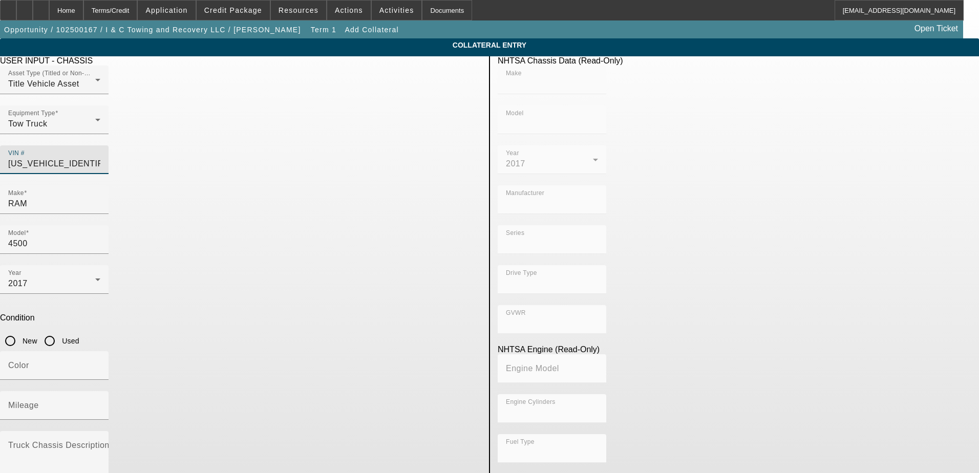
click at [60, 331] on input "Used" at bounding box center [49, 341] width 20 height 20
radio input "true"
type input "RAM"
type input "4500"
type input "CHRYSLER DE [GEOGRAPHIC_DATA] [GEOGRAPHIC_DATA]"
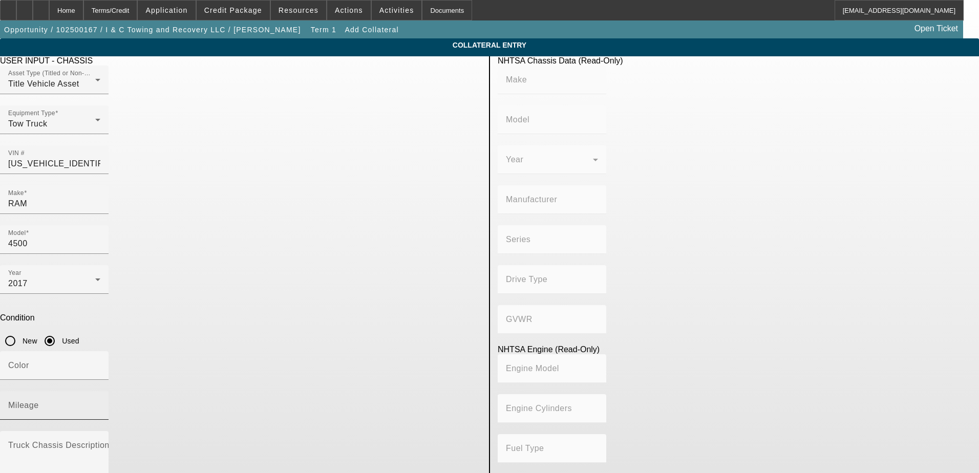
type input "DP"
type input "4x2"
type input "Class 4: 14,001 - 16,000 lb (6,350 - 7,258 kg)"
type input "6"
type input "Diesel"
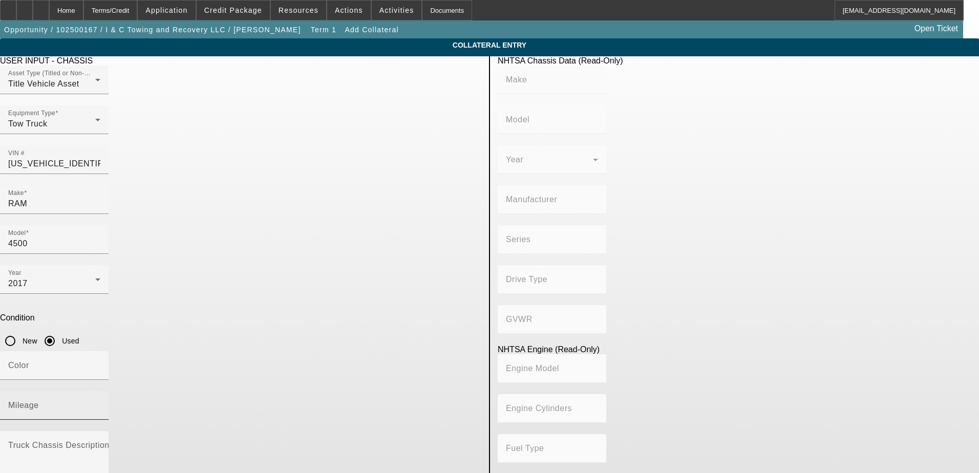
type input "408.85908543470"
type input "6.7"
click at [100, 364] on input "Color" at bounding box center [54, 370] width 92 height 12
type input "Black"
click at [100, 404] on input "Mileage" at bounding box center [54, 410] width 92 height 12
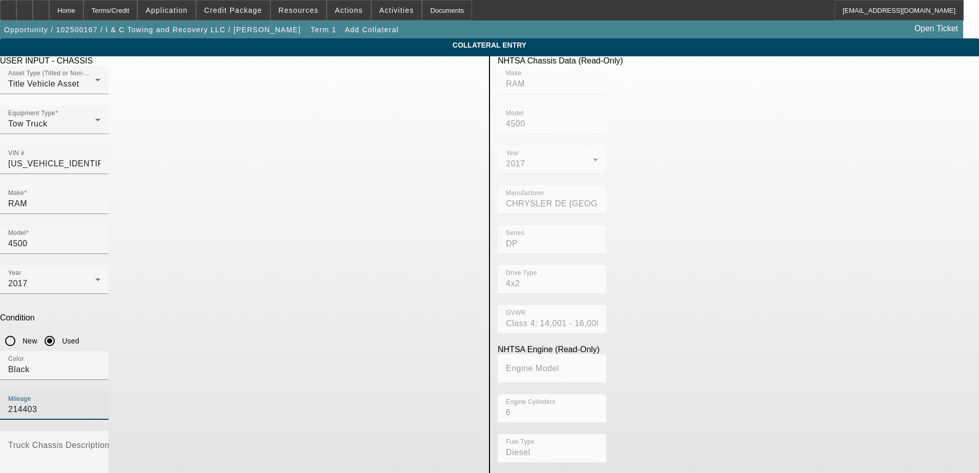
type input "214403"
click at [341, 391] on div "Mileage 214403" at bounding box center [240, 411] width 481 height 40
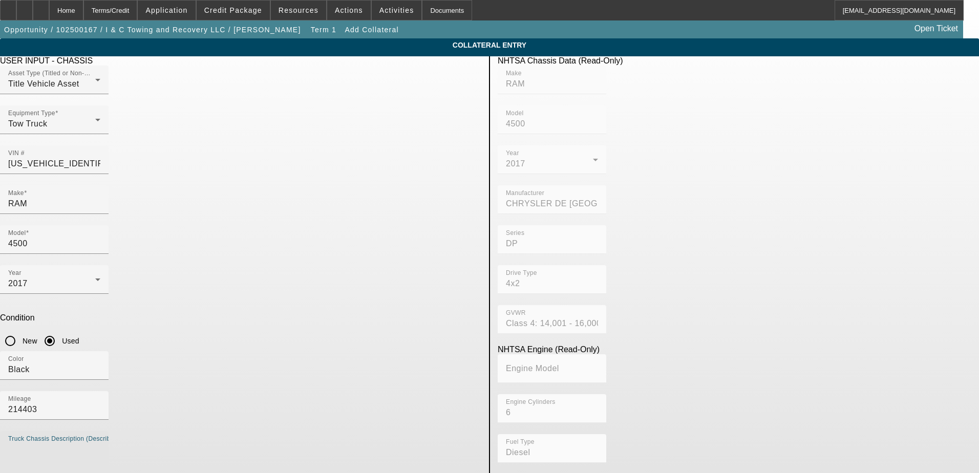
click at [100, 444] on textarea "Truck Chassis Description (Describe the truck chassis only)" at bounding box center [54, 462] width 92 height 37
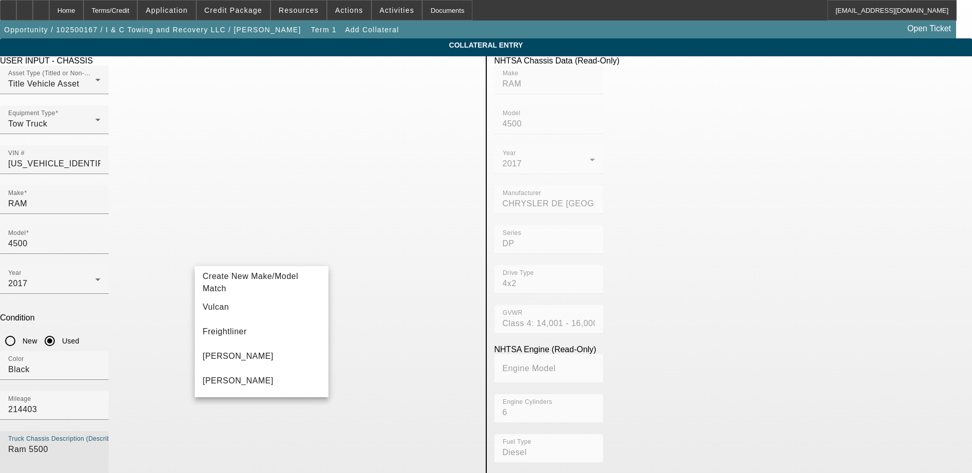
click at [100, 444] on textarea "Ram 5500" at bounding box center [54, 462] width 92 height 37
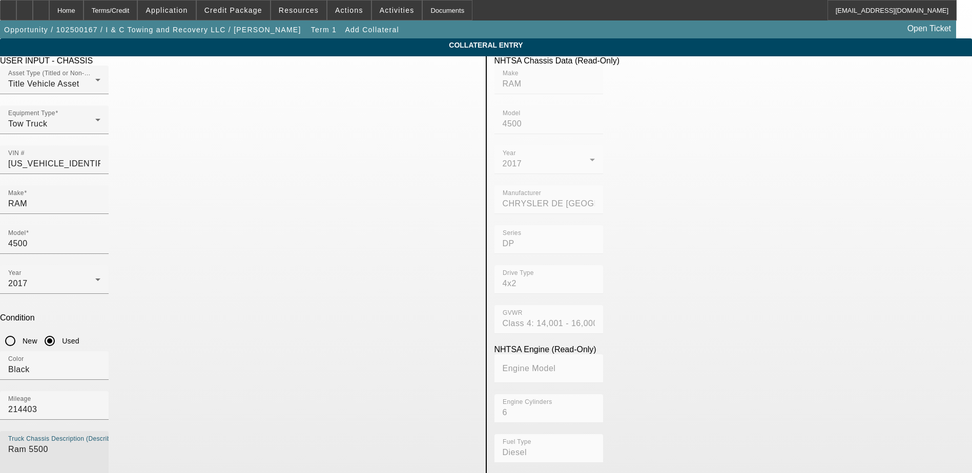
click at [100, 444] on textarea "Ram 5500" at bounding box center [54, 462] width 92 height 37
type textarea "Ram 4500"
click at [478, 431] on div "Truck Chassis Description (Describe the truck chassis only) Ram 4500" at bounding box center [239, 463] width 478 height 65
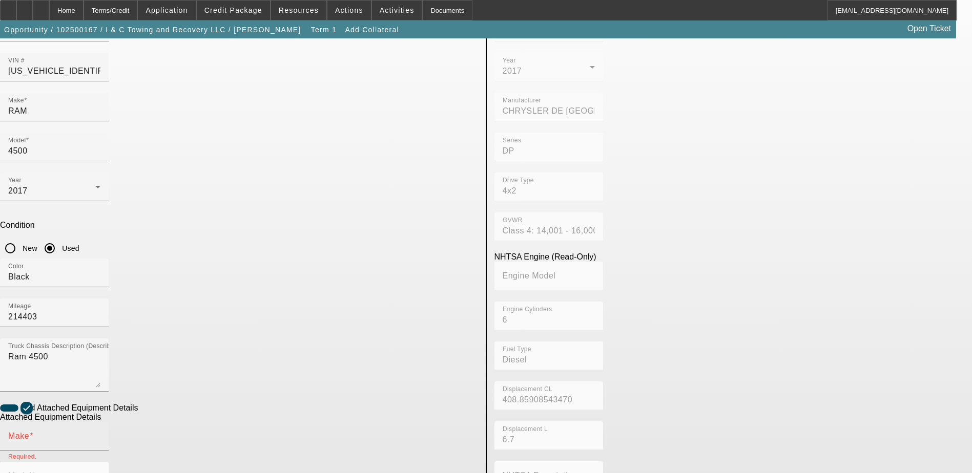
scroll to position [102, 0]
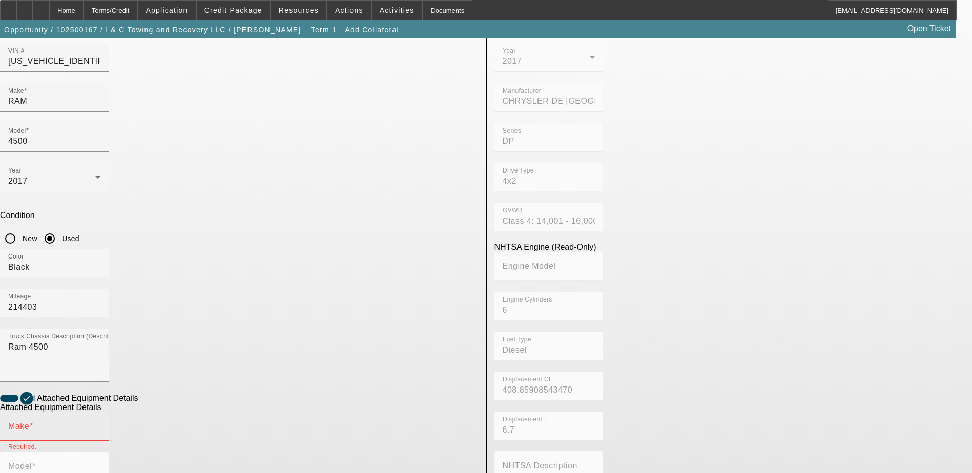
click at [100, 425] on input "Make" at bounding box center [54, 431] width 92 height 12
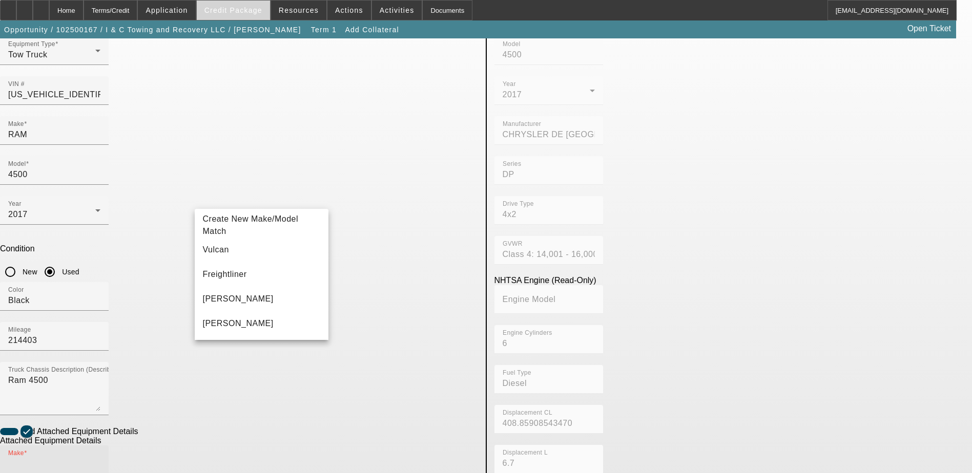
scroll to position [51, 0]
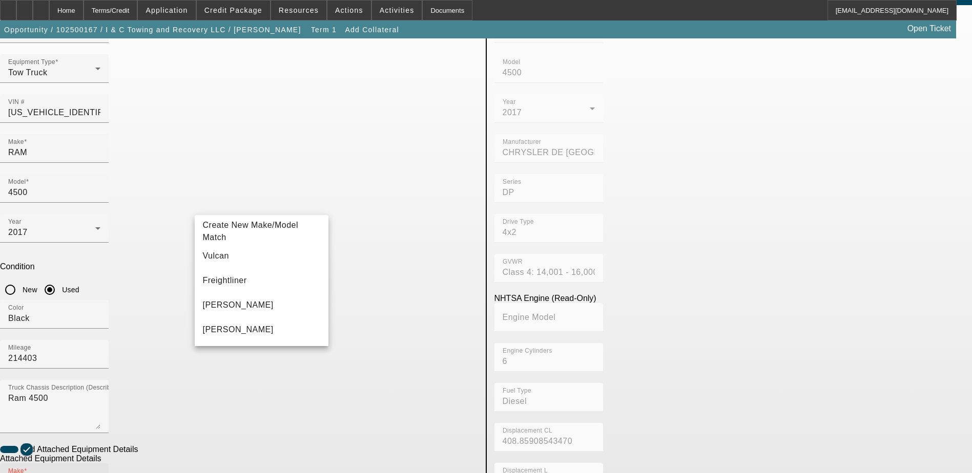
click at [92, 139] on app-asset-collateral-manage "COLLATERAL ENTRY USER INPUT - CHASSIS Asset Type (Titled or Non-Titled) Title V…" at bounding box center [486, 385] width 972 height 797
